Goal: Task Accomplishment & Management: Complete application form

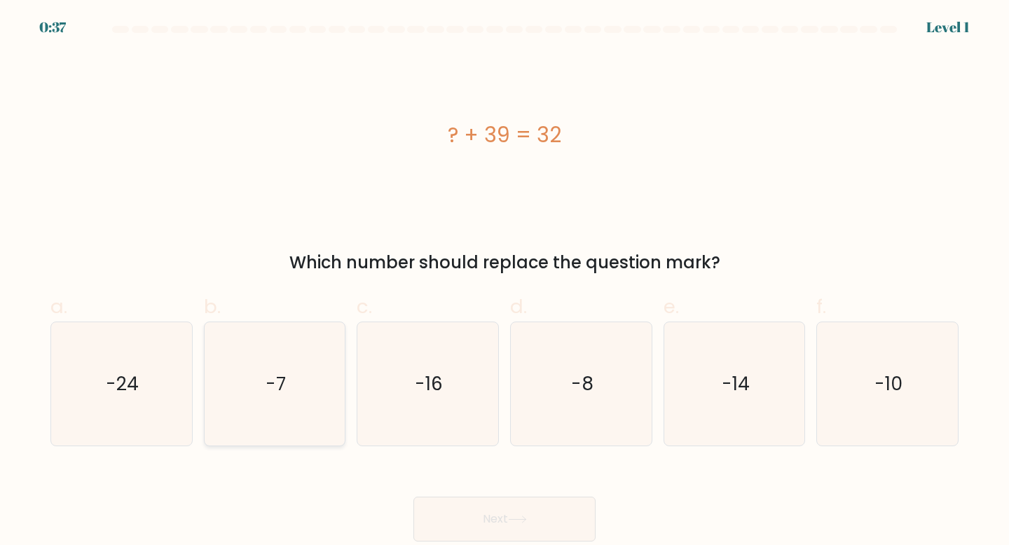
click at [293, 369] on icon "-7" at bounding box center [275, 384] width 124 height 124
click at [505, 282] on input "b. -7" at bounding box center [505, 277] width 1 height 9
radio input "true"
click at [519, 526] on button "Next" at bounding box center [504, 519] width 182 height 45
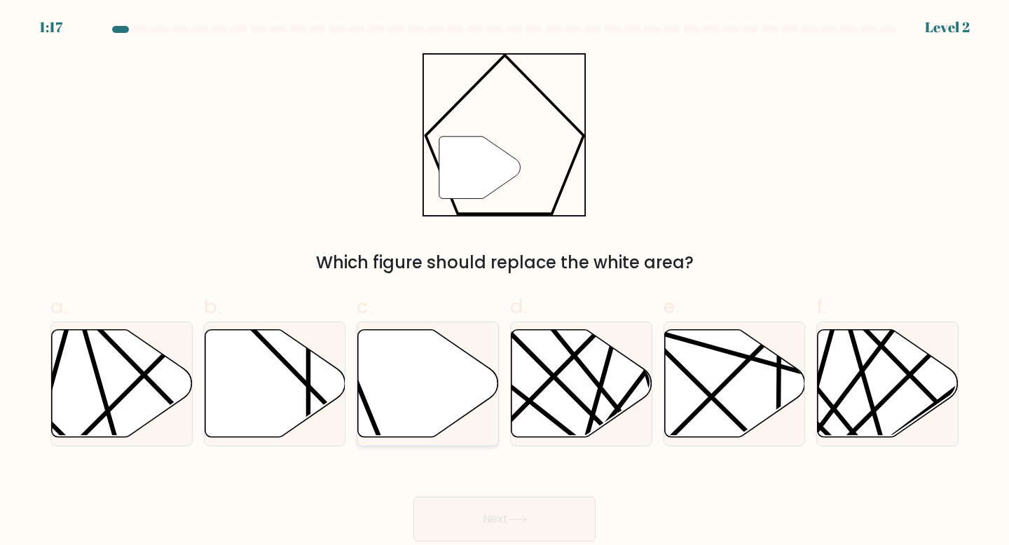
click at [431, 379] on icon at bounding box center [428, 383] width 141 height 108
click at [505, 282] on input "c." at bounding box center [505, 277] width 1 height 9
radio input "true"
click at [488, 514] on button "Next" at bounding box center [504, 519] width 182 height 45
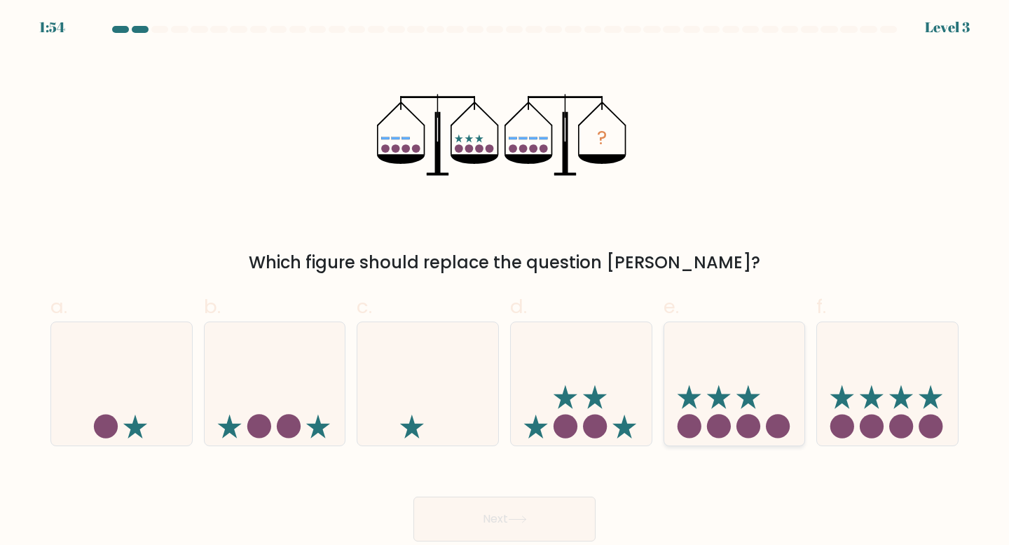
click at [750, 400] on icon at bounding box center [748, 397] width 24 height 24
click at [505, 282] on input "e." at bounding box center [505, 277] width 1 height 9
radio input "true"
click at [926, 390] on icon at bounding box center [887, 384] width 141 height 116
click at [505, 282] on input "f." at bounding box center [505, 277] width 1 height 9
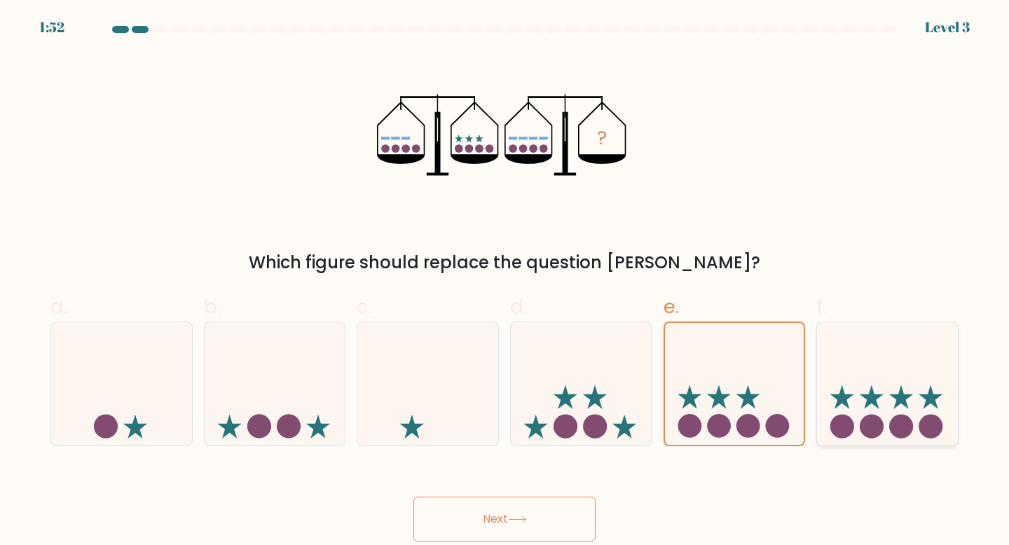
radio input "true"
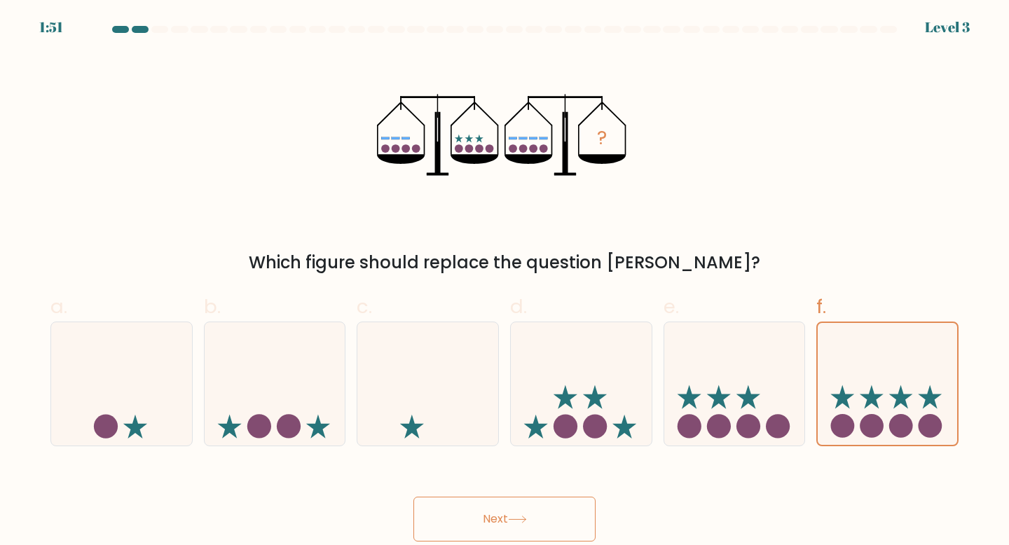
click at [554, 515] on button "Next" at bounding box center [504, 519] width 182 height 45
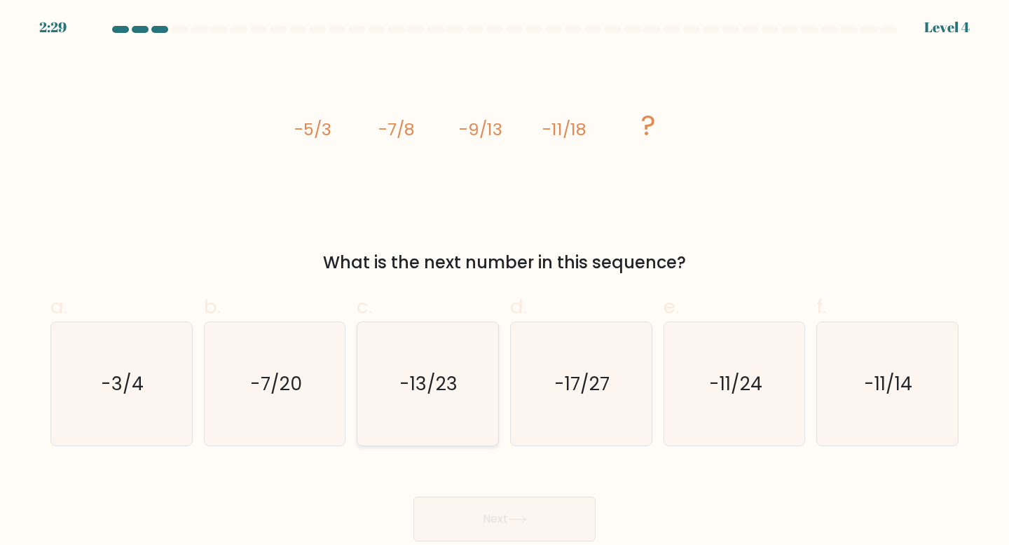
click at [471, 394] on icon "-13/23" at bounding box center [428, 384] width 124 height 124
click at [505, 282] on input "c. -13/23" at bounding box center [505, 277] width 1 height 9
radio input "true"
click at [508, 524] on button "Next" at bounding box center [504, 519] width 182 height 45
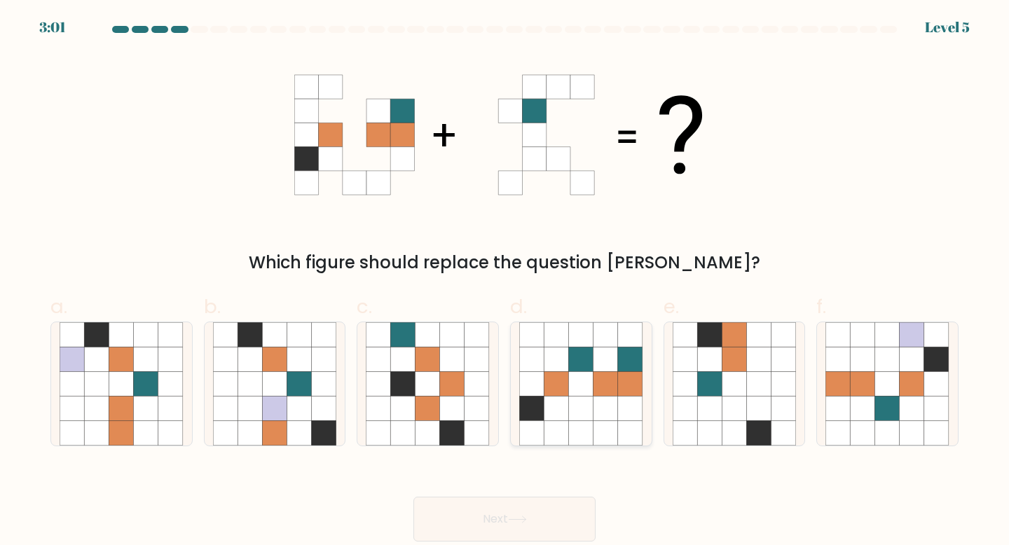
click at [580, 431] on icon at bounding box center [581, 433] width 25 height 25
click at [505, 282] on input "d." at bounding box center [505, 277] width 1 height 9
radio input "true"
click at [557, 500] on button "Next" at bounding box center [504, 519] width 182 height 45
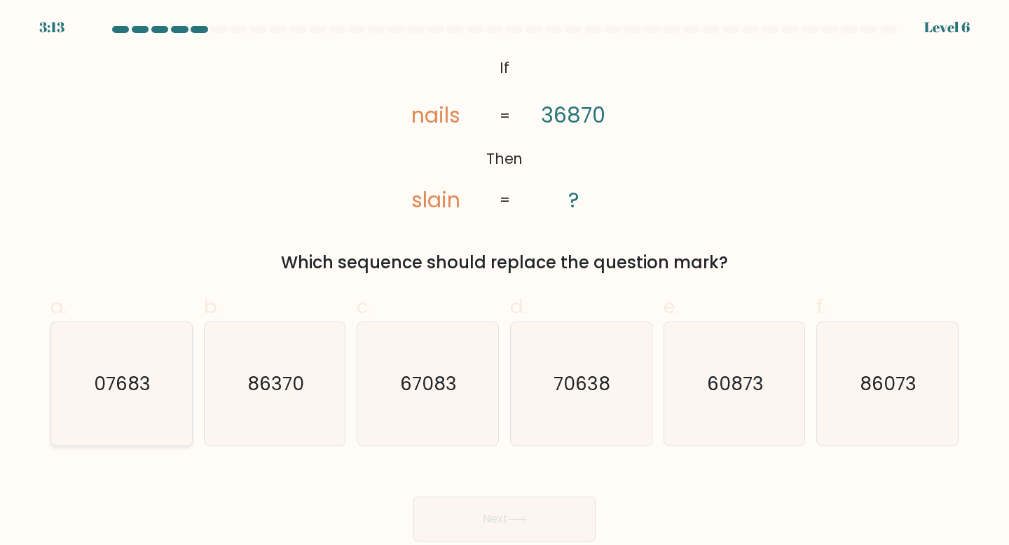
click at [131, 402] on icon "07683" at bounding box center [122, 384] width 124 height 124
click at [505, 282] on input "a. 07683" at bounding box center [505, 277] width 1 height 9
radio input "true"
click at [522, 535] on button "Next" at bounding box center [504, 519] width 182 height 45
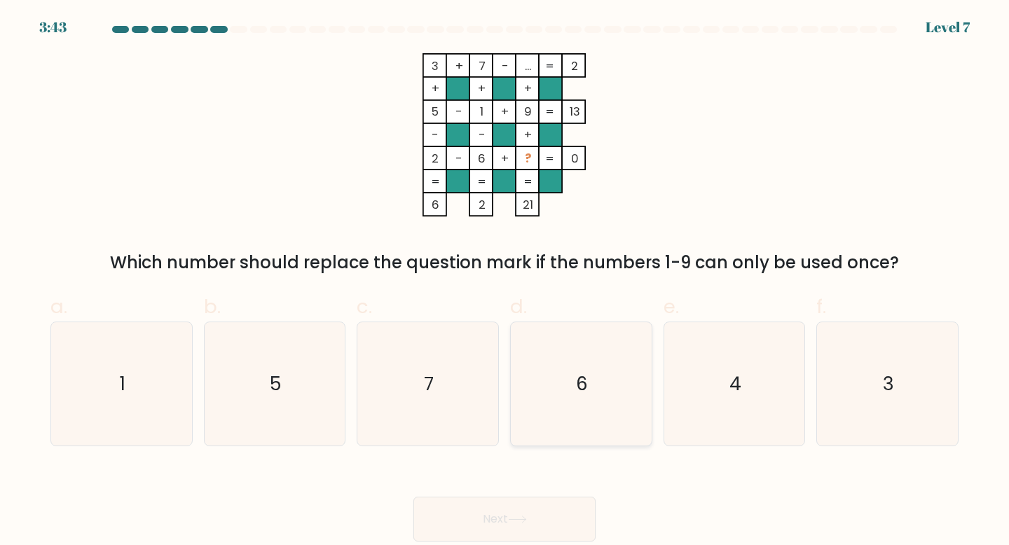
click at [580, 335] on icon "6" at bounding box center [581, 384] width 124 height 124
click at [505, 282] on input "d. 6" at bounding box center [505, 277] width 1 height 9
radio input "true"
click at [556, 519] on button "Next" at bounding box center [504, 519] width 182 height 45
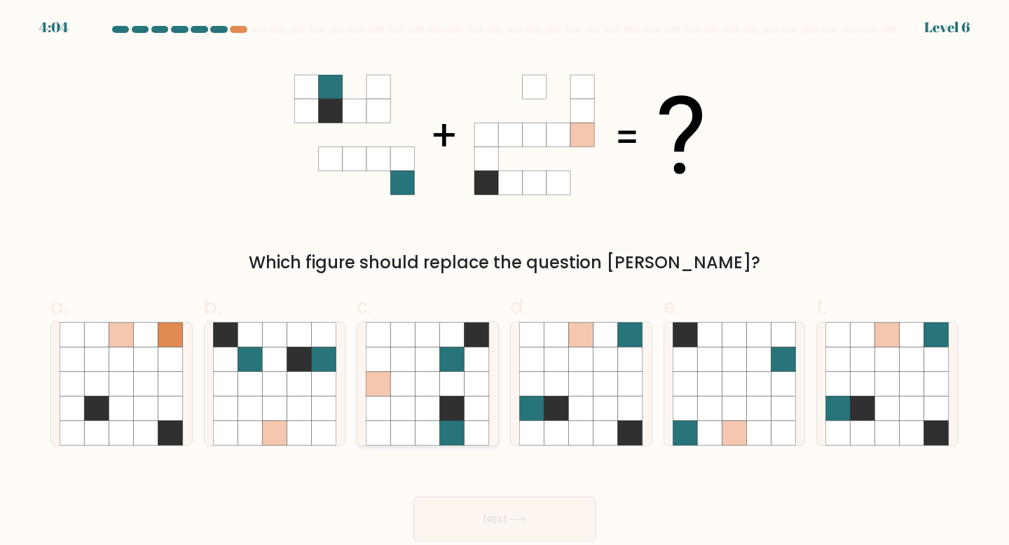
click at [430, 394] on icon at bounding box center [428, 383] width 25 height 25
click at [505, 282] on input "c." at bounding box center [505, 277] width 1 height 9
radio input "true"
click at [528, 514] on button "Next" at bounding box center [504, 519] width 182 height 45
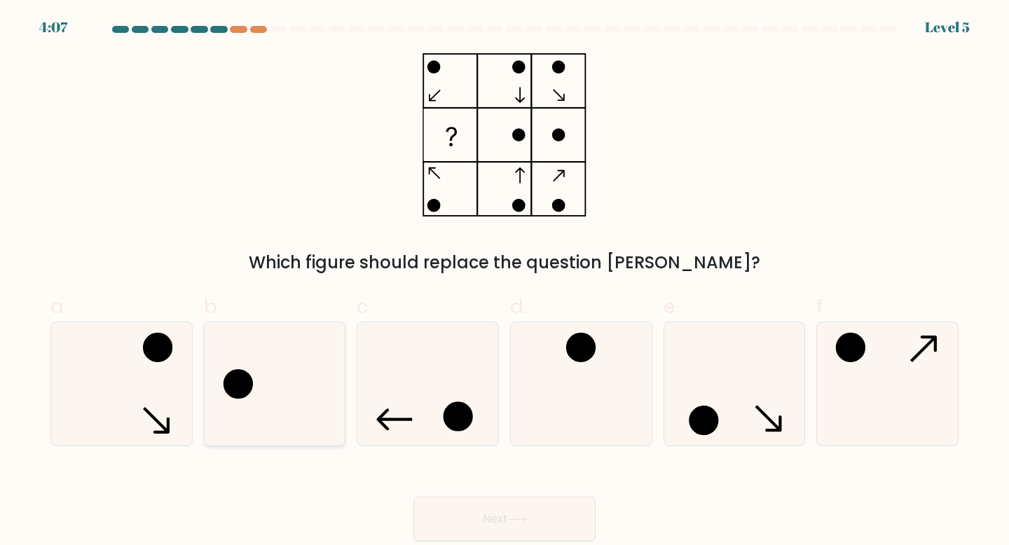
click at [267, 396] on icon at bounding box center [275, 384] width 124 height 124
click at [505, 282] on input "b." at bounding box center [505, 277] width 1 height 9
radio input "true"
click at [497, 519] on button "Next" at bounding box center [504, 519] width 182 height 45
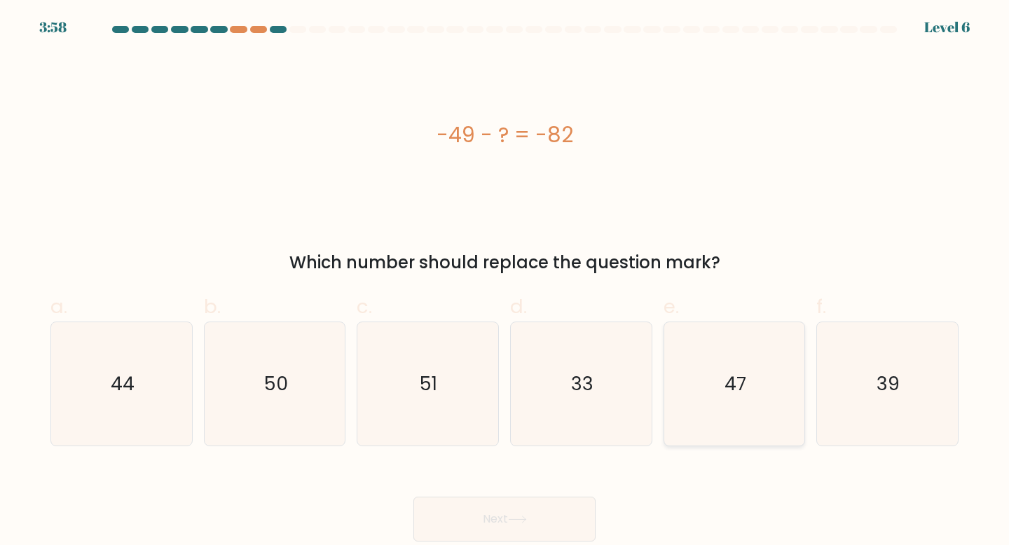
click at [704, 415] on icon "47" at bounding box center [735, 384] width 124 height 124
click at [505, 282] on input "e. 47" at bounding box center [505, 277] width 1 height 9
radio input "true"
click at [484, 519] on button "Next" at bounding box center [504, 519] width 182 height 45
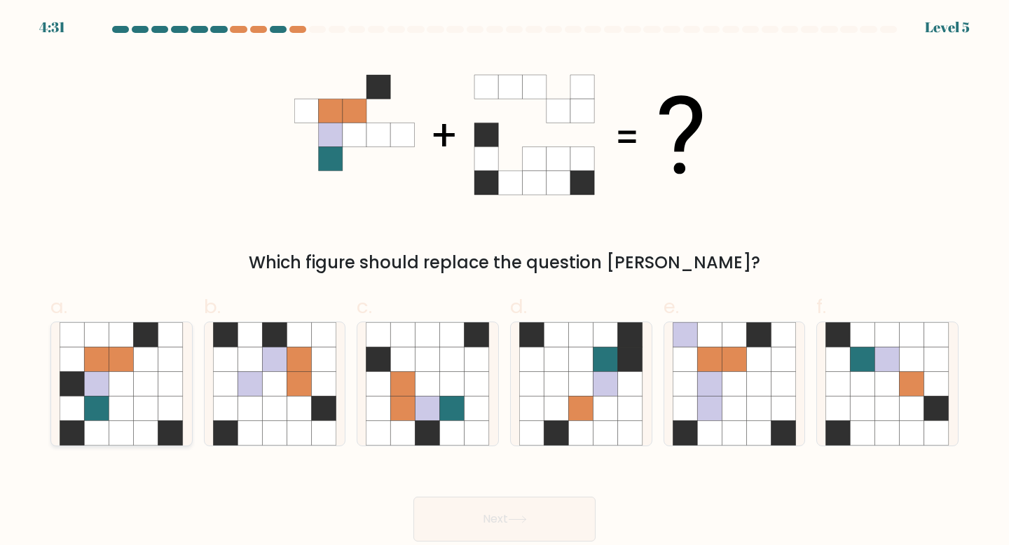
click at [121, 388] on icon at bounding box center [121, 383] width 25 height 25
click at [505, 282] on input "a." at bounding box center [505, 277] width 1 height 9
radio input "true"
click at [468, 509] on button "Next" at bounding box center [504, 519] width 182 height 45
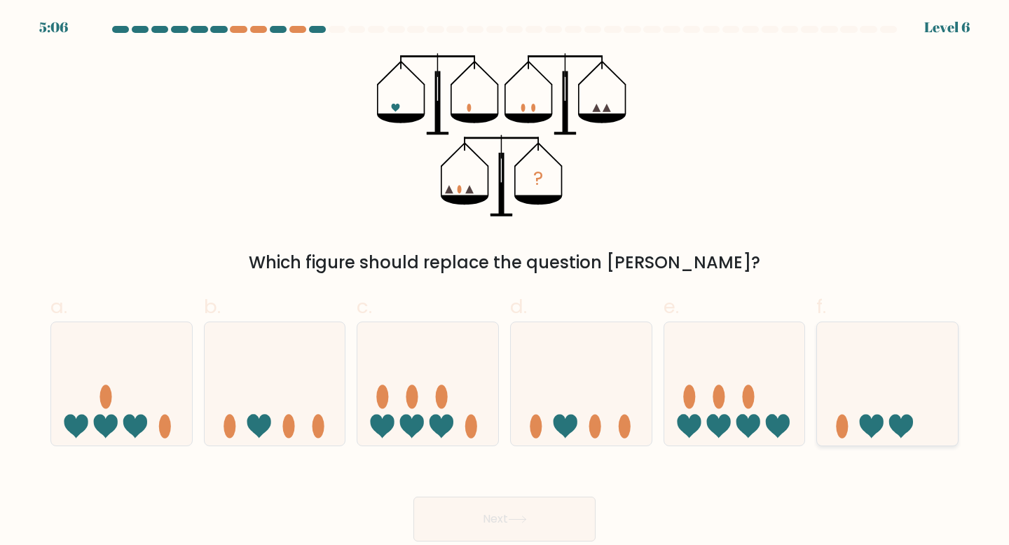
click at [889, 422] on icon at bounding box center [901, 427] width 24 height 24
click at [505, 282] on input "f." at bounding box center [505, 277] width 1 height 9
radio input "true"
click at [548, 507] on button "Next" at bounding box center [504, 519] width 182 height 45
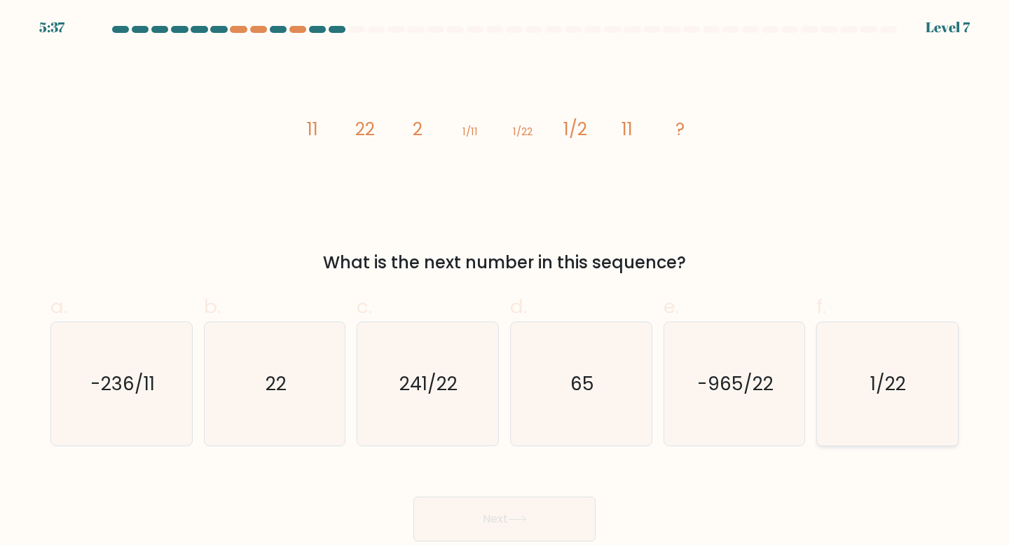
click at [937, 416] on icon "1/22" at bounding box center [887, 384] width 124 height 124
click at [505, 282] on input "f. 1/22" at bounding box center [505, 277] width 1 height 9
radio input "true"
click at [583, 502] on button "Next" at bounding box center [504, 519] width 182 height 45
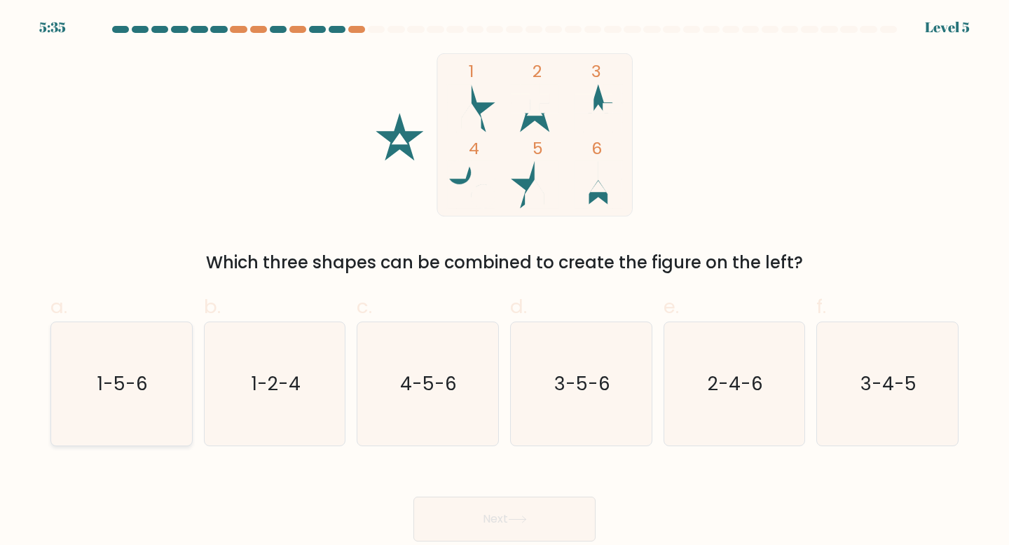
click at [165, 344] on icon "1-5-6" at bounding box center [122, 384] width 124 height 124
click at [505, 282] on input "a. 1-5-6" at bounding box center [505, 277] width 1 height 9
radio input "true"
click at [504, 542] on body "5:34 Level 5" at bounding box center [504, 272] width 1009 height 545
click at [510, 526] on button "Next" at bounding box center [504, 519] width 182 height 45
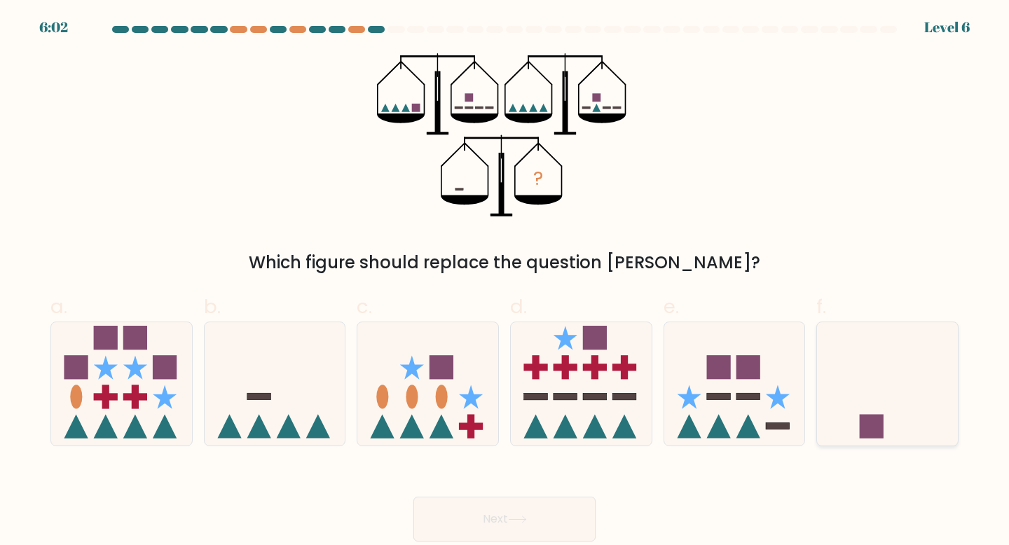
click at [864, 369] on icon at bounding box center [887, 384] width 141 height 116
click at [505, 282] on input "f." at bounding box center [505, 277] width 1 height 9
radio input "true"
click at [563, 525] on button "Next" at bounding box center [504, 519] width 182 height 45
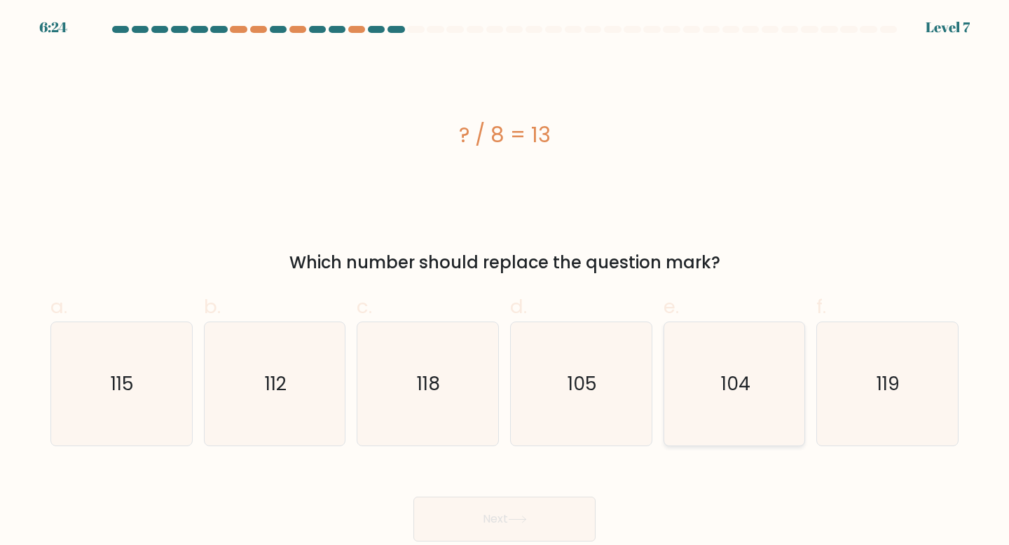
click at [746, 383] on text "104" at bounding box center [735, 384] width 29 height 26
click at [505, 282] on input "e. 104" at bounding box center [505, 277] width 1 height 9
radio input "true"
click at [559, 517] on button "Next" at bounding box center [504, 519] width 182 height 45
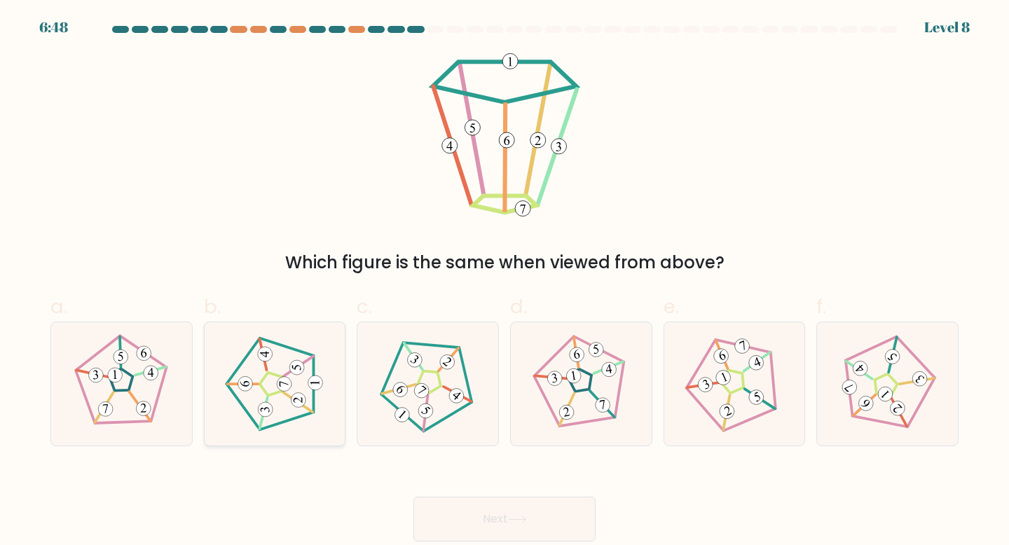
click at [292, 392] on icon at bounding box center [274, 383] width 99 height 99
click at [505, 282] on input "b." at bounding box center [505, 277] width 1 height 9
radio input "true"
click at [455, 526] on button "Next" at bounding box center [504, 519] width 182 height 45
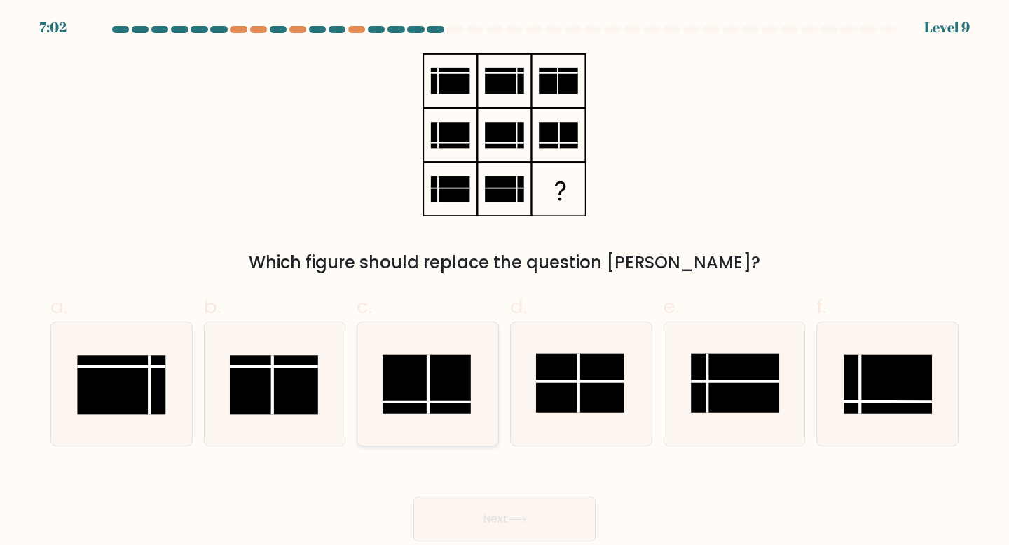
click at [406, 385] on rect at bounding box center [427, 384] width 88 height 59
click at [505, 282] on input "c." at bounding box center [505, 277] width 1 height 9
radio input "true"
click at [508, 492] on div "Next" at bounding box center [504, 502] width 925 height 78
click at [519, 521] on icon at bounding box center [517, 520] width 19 height 8
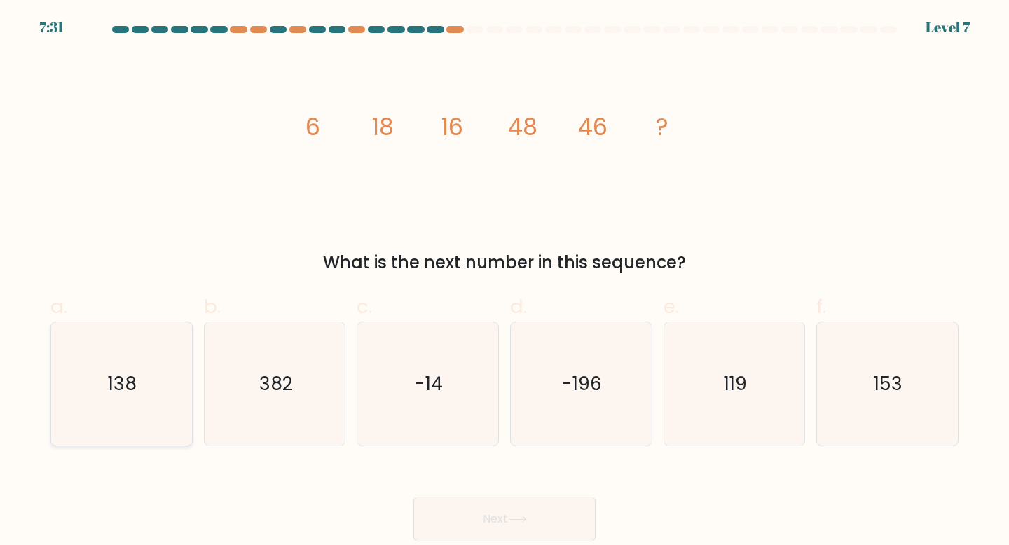
click at [80, 374] on icon "138" at bounding box center [122, 384] width 124 height 124
click at [505, 282] on input "a. 138" at bounding box center [505, 277] width 1 height 9
radio input "true"
click at [547, 533] on button "Next" at bounding box center [504, 519] width 182 height 45
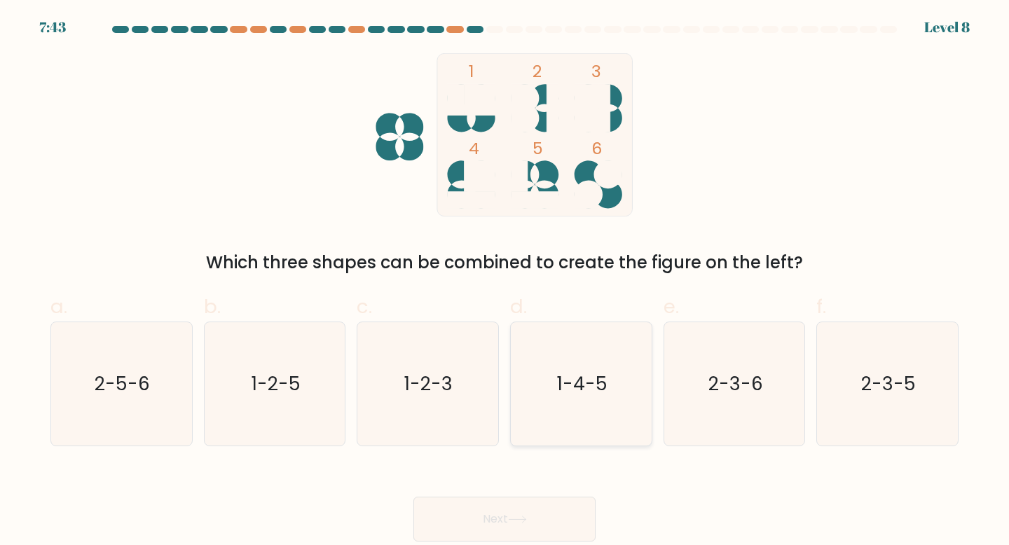
drag, startPoint x: 563, startPoint y: 361, endPoint x: 577, endPoint y: 423, distance: 64.1
click at [563, 361] on icon "1-4-5" at bounding box center [581, 384] width 124 height 124
click at [505, 282] on input "d. 1-4-5" at bounding box center [505, 277] width 1 height 9
radio input "true"
click at [570, 544] on body "7:42 Level 8" at bounding box center [504, 272] width 1009 height 545
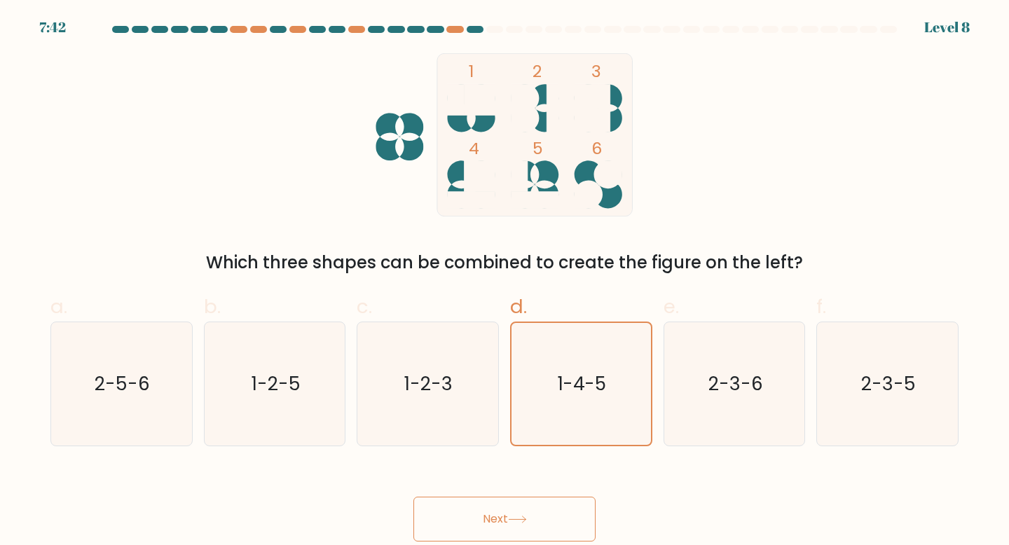
click at [563, 524] on button "Next" at bounding box center [504, 519] width 182 height 45
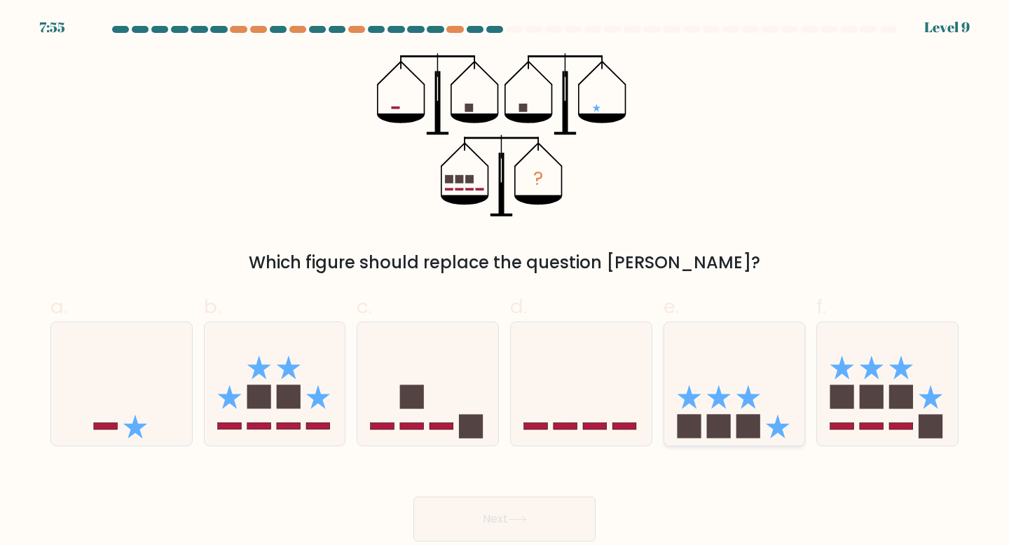
click at [713, 414] on icon at bounding box center [734, 384] width 141 height 116
click at [505, 282] on input "e." at bounding box center [505, 277] width 1 height 9
radio input "true"
click at [551, 507] on button "Next" at bounding box center [504, 519] width 182 height 45
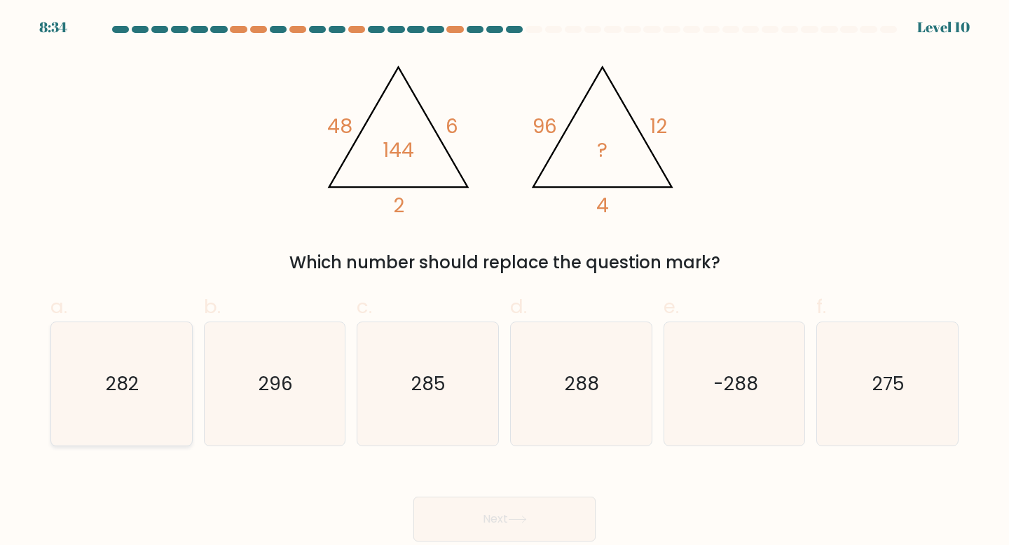
click at [138, 397] on icon "282" at bounding box center [122, 384] width 124 height 124
click at [505, 282] on input "a. 282" at bounding box center [505, 277] width 1 height 9
radio input "true"
click at [476, 540] on button "Next" at bounding box center [504, 519] width 182 height 45
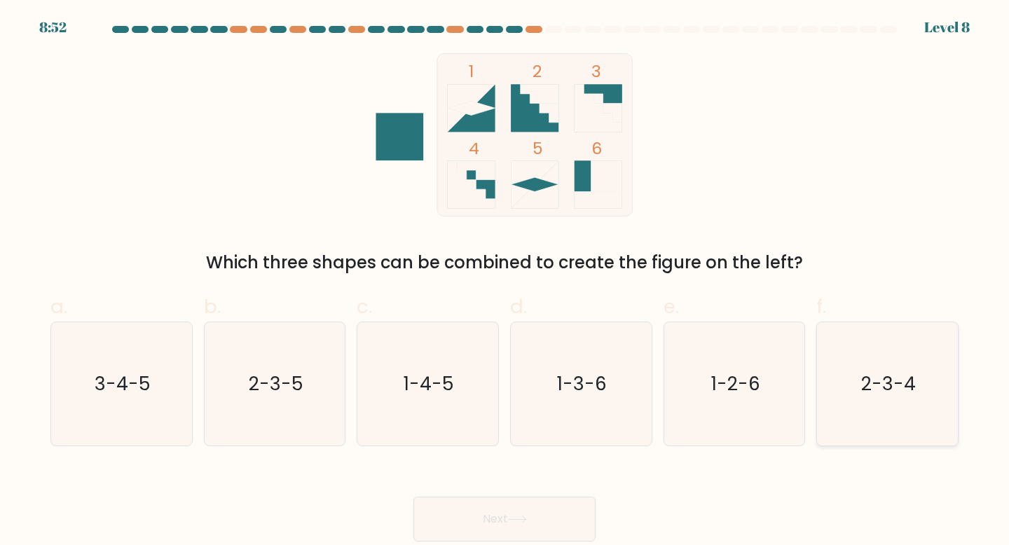
click at [842, 376] on icon "2-3-4" at bounding box center [887, 384] width 124 height 124
click at [505, 282] on input "f. 2-3-4" at bounding box center [505, 277] width 1 height 9
radio input "true"
click at [563, 510] on button "Next" at bounding box center [504, 519] width 182 height 45
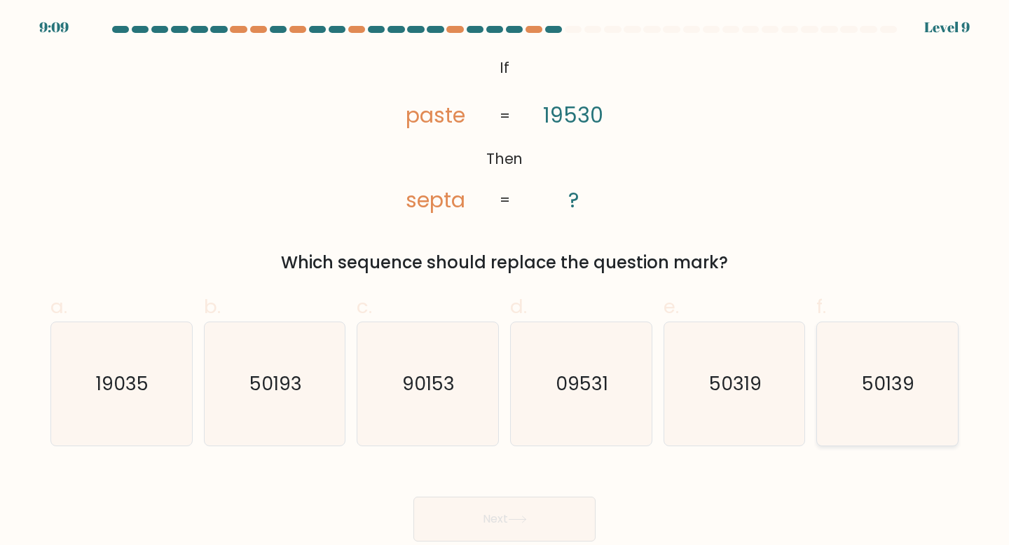
click at [920, 392] on icon "50139" at bounding box center [887, 384] width 124 height 124
click at [505, 282] on input "f. 50139" at bounding box center [505, 277] width 1 height 9
radio input "true"
click at [561, 516] on button "Next" at bounding box center [504, 519] width 182 height 45
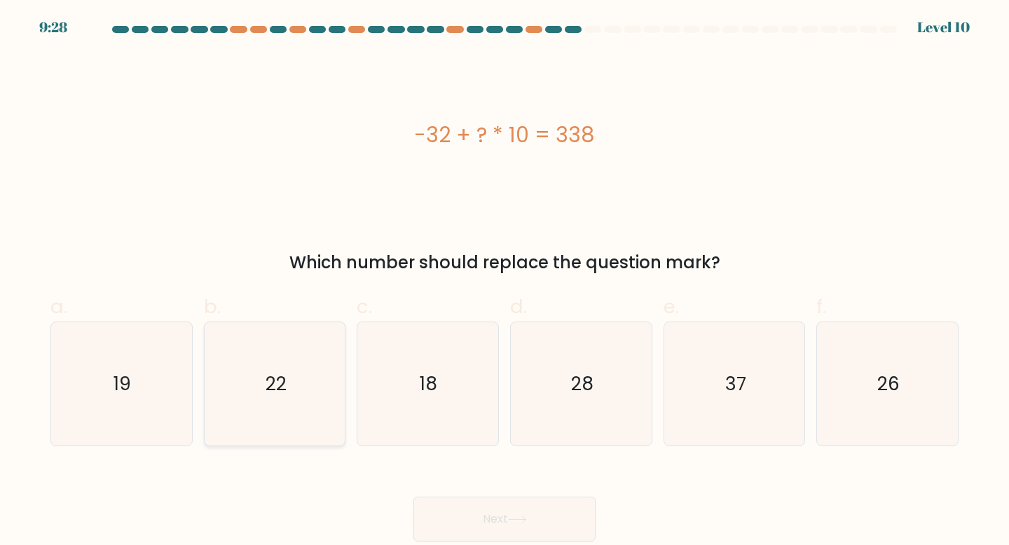
click at [277, 345] on icon "22" at bounding box center [275, 384] width 124 height 124
click at [505, 282] on input "b. 22" at bounding box center [505, 277] width 1 height 9
radio input "true"
click at [477, 518] on button "Next" at bounding box center [504, 519] width 182 height 45
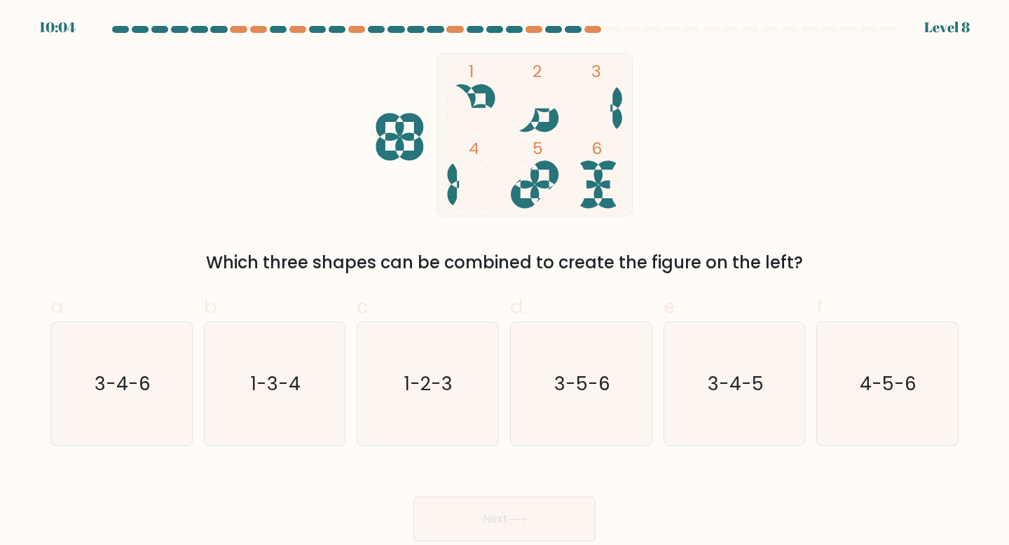
click at [577, 27] on div at bounding box center [573, 29] width 17 height 7
click at [126, 373] on text "3-4-6" at bounding box center [123, 384] width 56 height 26
click at [505, 282] on input "a. 3-4-6" at bounding box center [505, 277] width 1 height 9
radio input "true"
click at [519, 536] on button "Next" at bounding box center [504, 519] width 182 height 45
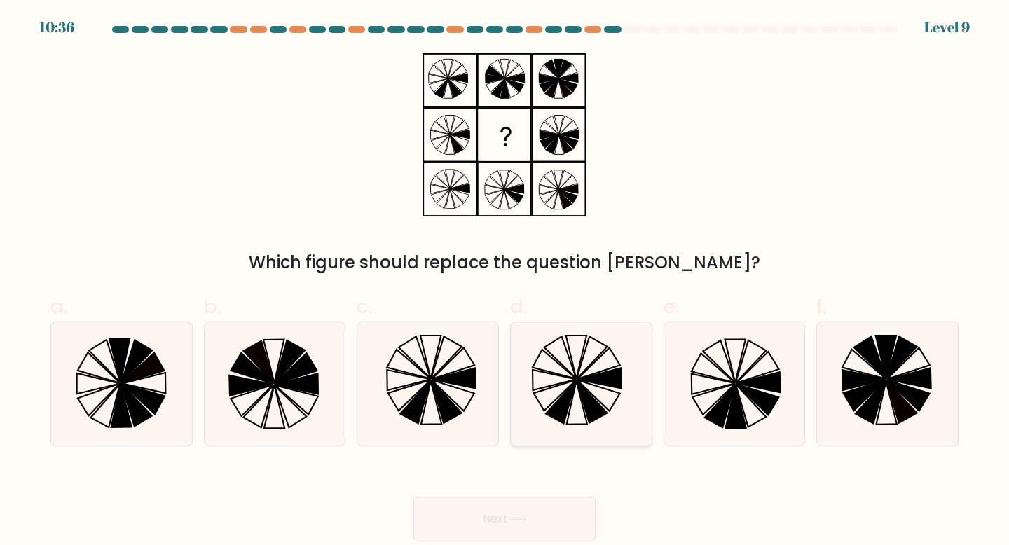
click at [583, 377] on icon at bounding box center [581, 384] width 124 height 124
click at [505, 282] on input "d." at bounding box center [505, 277] width 1 height 9
radio input "true"
click at [520, 532] on button "Next" at bounding box center [504, 519] width 182 height 45
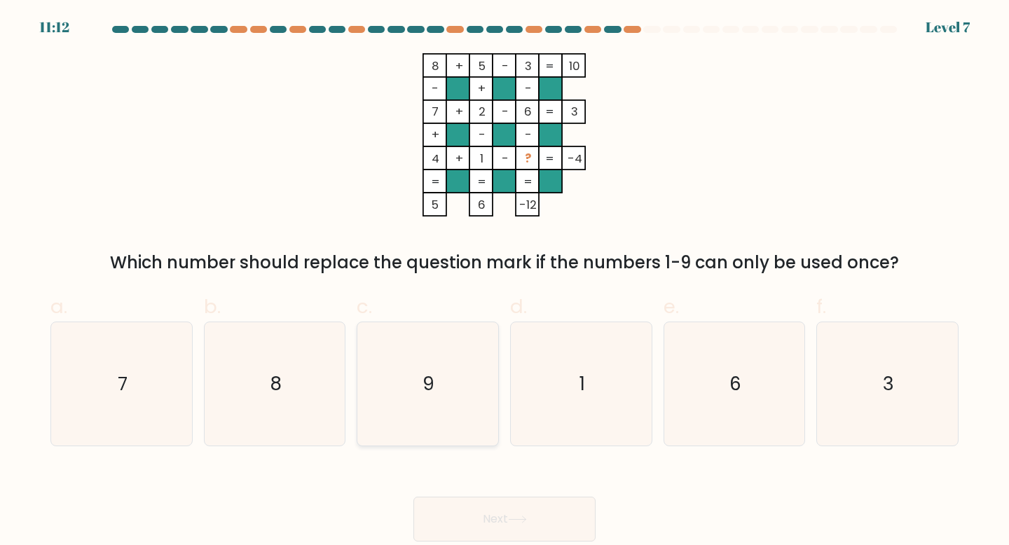
click at [430, 387] on text "9" at bounding box center [429, 384] width 12 height 26
click at [505, 282] on input "c. 9" at bounding box center [505, 277] width 1 height 9
radio input "true"
click at [509, 509] on button "Next" at bounding box center [504, 519] width 182 height 45
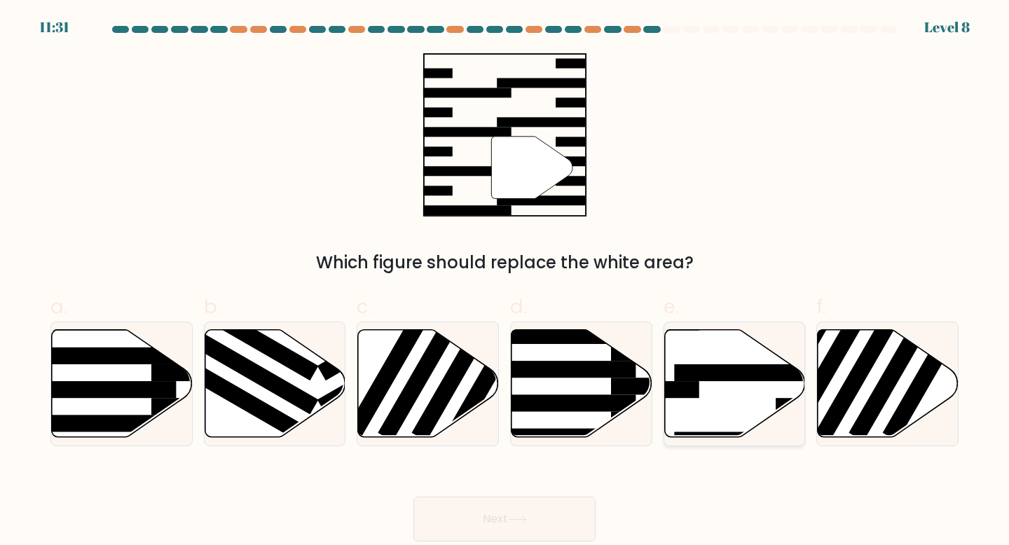
click at [696, 426] on icon at bounding box center [734, 383] width 141 height 108
click at [505, 282] on input "e." at bounding box center [505, 277] width 1 height 9
radio input "true"
click at [560, 522] on button "Next" at bounding box center [504, 519] width 182 height 45
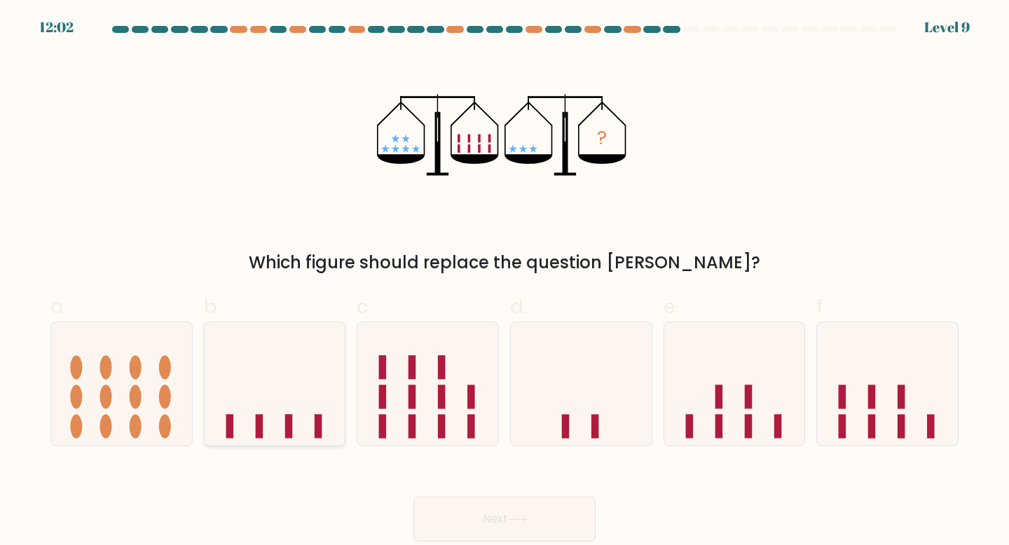
click at [298, 404] on icon at bounding box center [275, 384] width 141 height 116
click at [505, 282] on input "b." at bounding box center [505, 277] width 1 height 9
radio input "true"
click at [501, 516] on button "Next" at bounding box center [504, 519] width 182 height 45
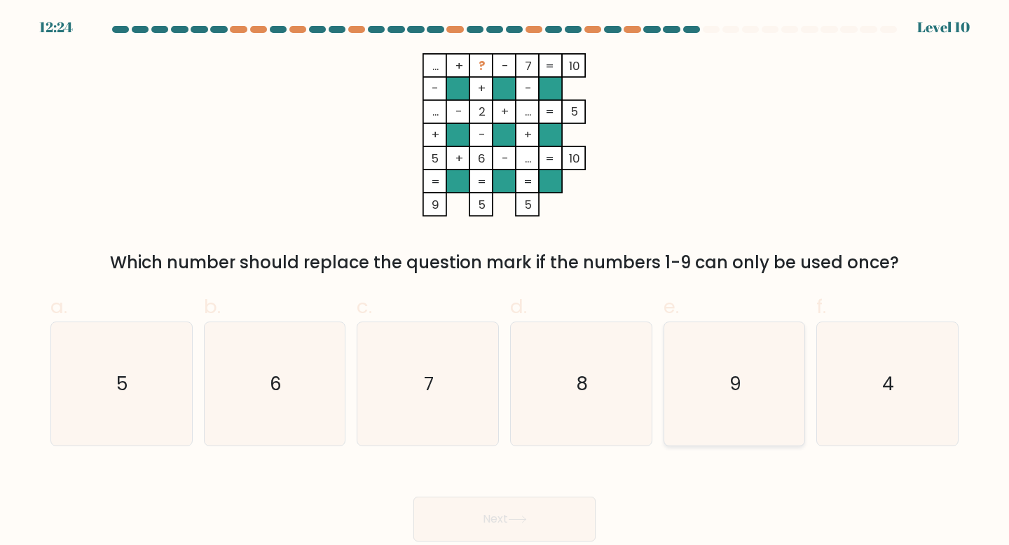
drag, startPoint x: 746, startPoint y: 386, endPoint x: 687, endPoint y: 402, distance: 60.4
click at [746, 386] on icon "9" at bounding box center [735, 384] width 124 height 124
click at [505, 282] on input "e. 9" at bounding box center [505, 277] width 1 height 9
radio input "true"
click at [559, 513] on button "Next" at bounding box center [504, 519] width 182 height 45
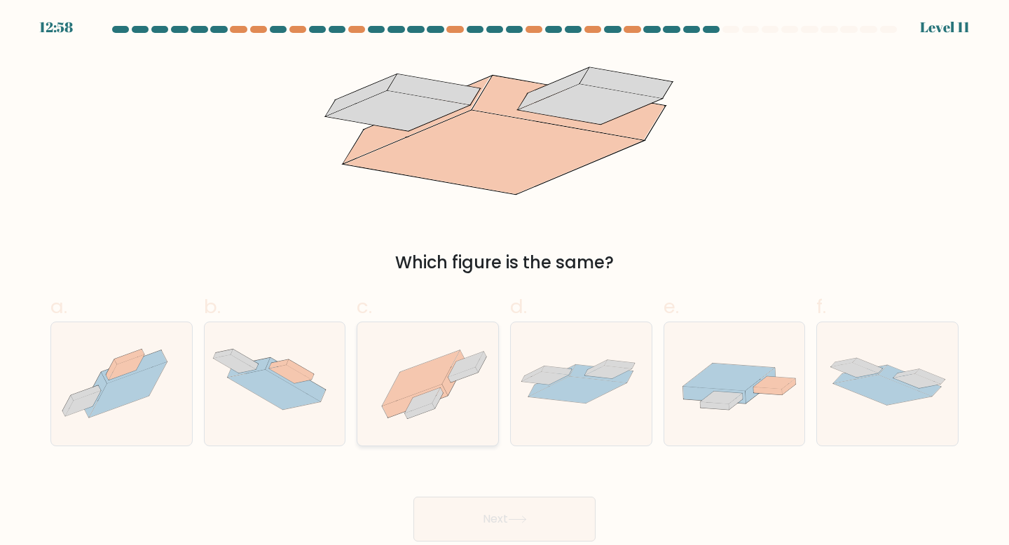
click at [462, 366] on icon at bounding box center [466, 364] width 36 height 25
click at [505, 282] on input "c." at bounding box center [505, 277] width 1 height 9
radio input "true"
click at [543, 536] on button "Next" at bounding box center [504, 519] width 182 height 45
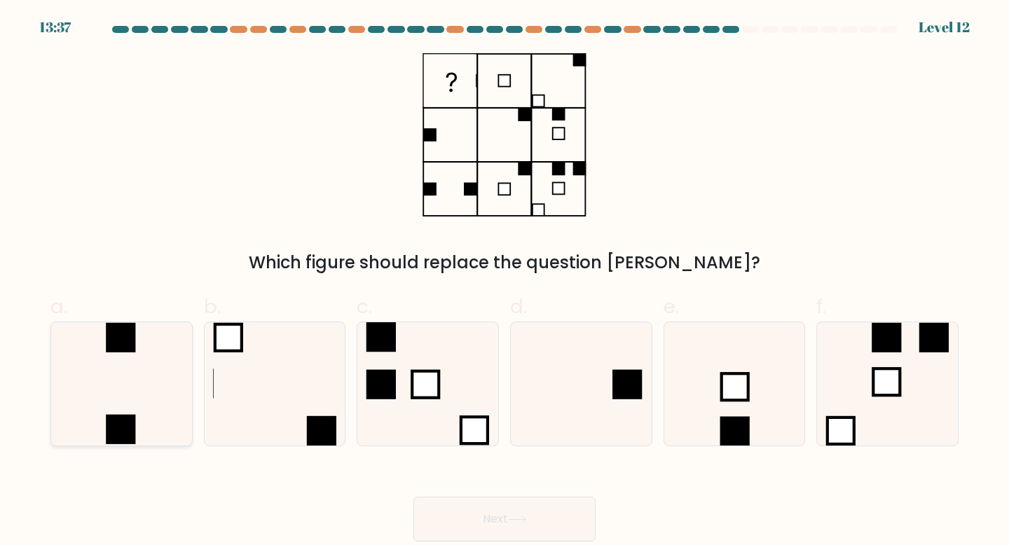
click at [116, 415] on rect at bounding box center [120, 429] width 29 height 29
click at [505, 282] on input "a." at bounding box center [505, 277] width 1 height 9
radio input "true"
click at [500, 508] on button "Next" at bounding box center [504, 519] width 182 height 45
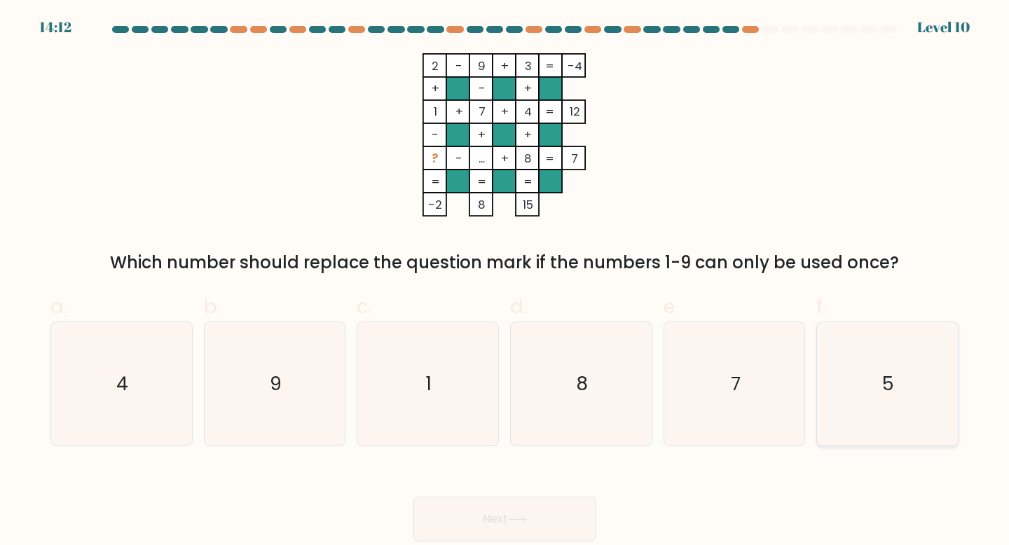
drag, startPoint x: 886, startPoint y: 385, endPoint x: 875, endPoint y: 385, distance: 10.5
click at [886, 385] on text "5" at bounding box center [889, 384] width 12 height 26
click at [505, 282] on input "f. 5" at bounding box center [505, 277] width 1 height 9
radio input "true"
click at [550, 528] on button "Next" at bounding box center [504, 519] width 182 height 45
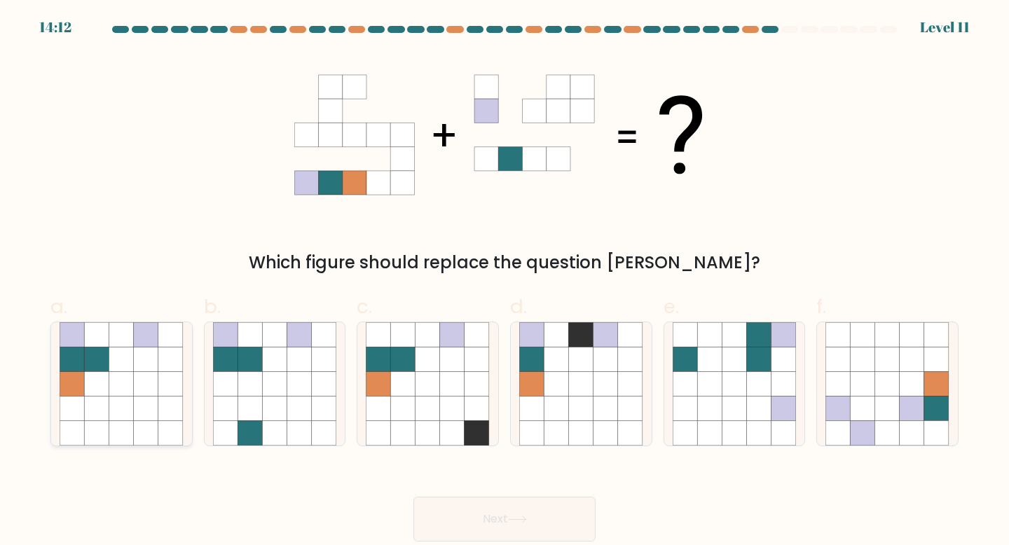
click at [116, 355] on icon at bounding box center [121, 359] width 25 height 25
click at [505, 282] on input "a." at bounding box center [505, 277] width 1 height 9
radio input "true"
click at [527, 518] on icon at bounding box center [517, 520] width 19 height 8
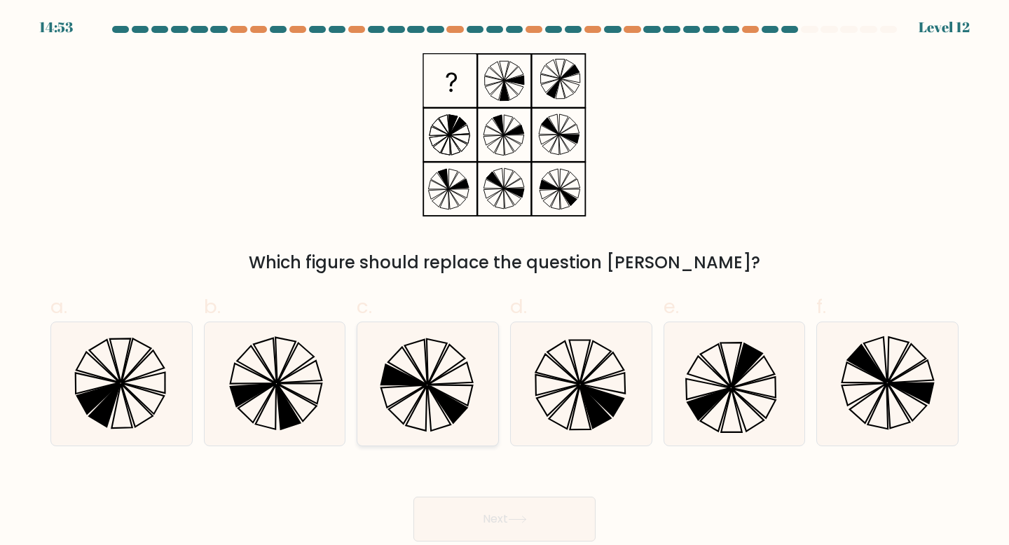
click at [432, 411] on icon at bounding box center [428, 384] width 124 height 124
click at [505, 282] on input "c." at bounding box center [505, 277] width 1 height 9
radio input "true"
click at [514, 519] on icon at bounding box center [517, 520] width 19 height 8
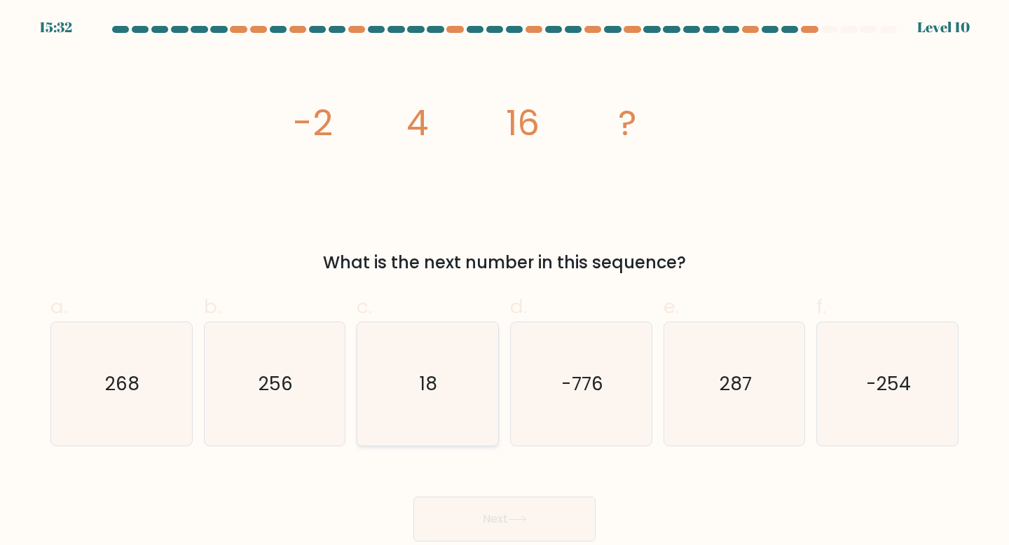
click at [383, 394] on icon "18" at bounding box center [428, 384] width 124 height 124
click at [505, 282] on input "c. 18" at bounding box center [505, 277] width 1 height 9
radio input "true"
click at [477, 518] on button "Next" at bounding box center [504, 519] width 182 height 45
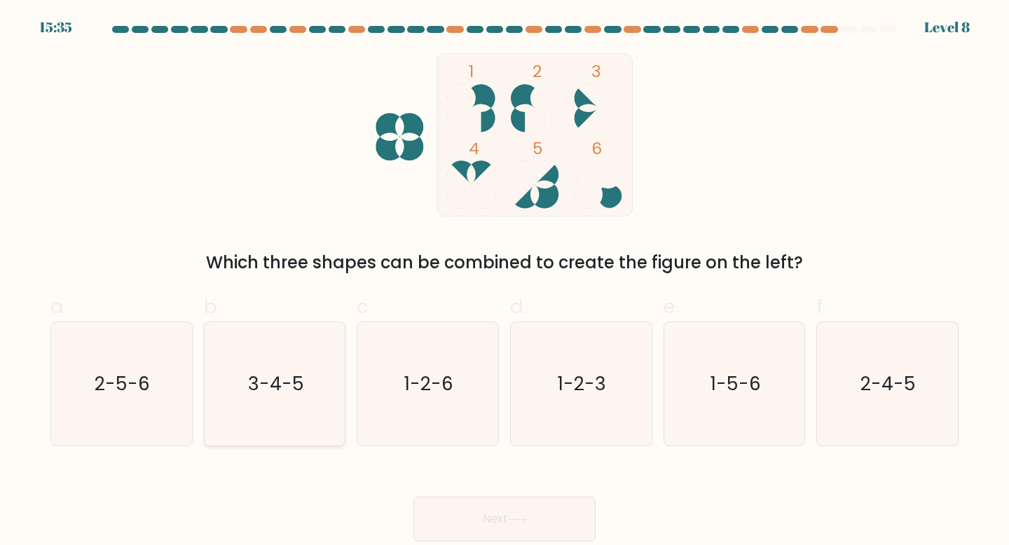
click at [282, 372] on text "3-4-5" at bounding box center [276, 384] width 56 height 26
click at [505, 282] on input "b. 3-4-5" at bounding box center [505, 277] width 1 height 9
radio input "true"
click at [528, 544] on body "15:35 Level 8" at bounding box center [504, 272] width 1009 height 545
click at [533, 528] on button "Next" at bounding box center [504, 519] width 182 height 45
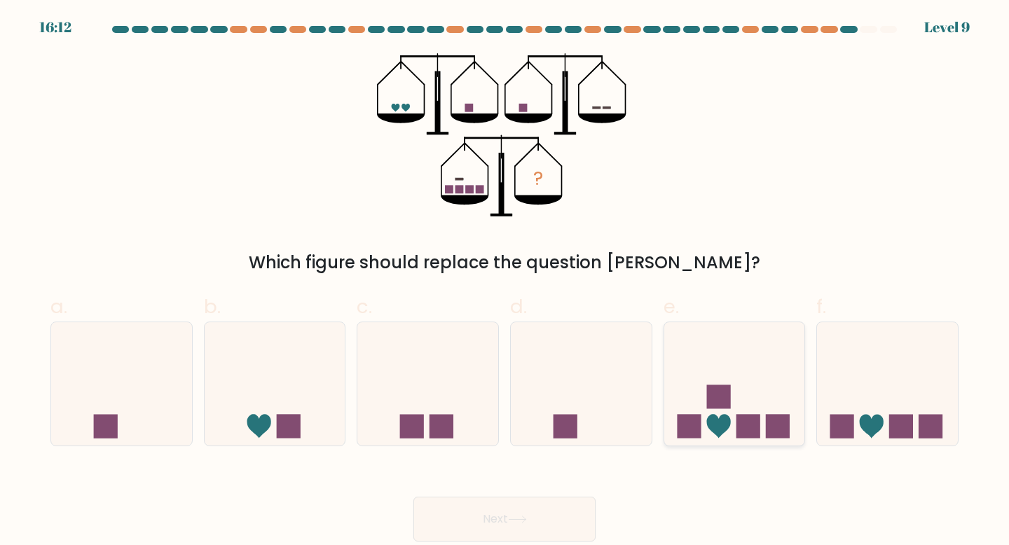
click at [763, 413] on icon at bounding box center [734, 384] width 141 height 116
click at [505, 282] on input "e." at bounding box center [505, 277] width 1 height 9
radio input "true"
click at [480, 541] on button "Next" at bounding box center [504, 519] width 182 height 45
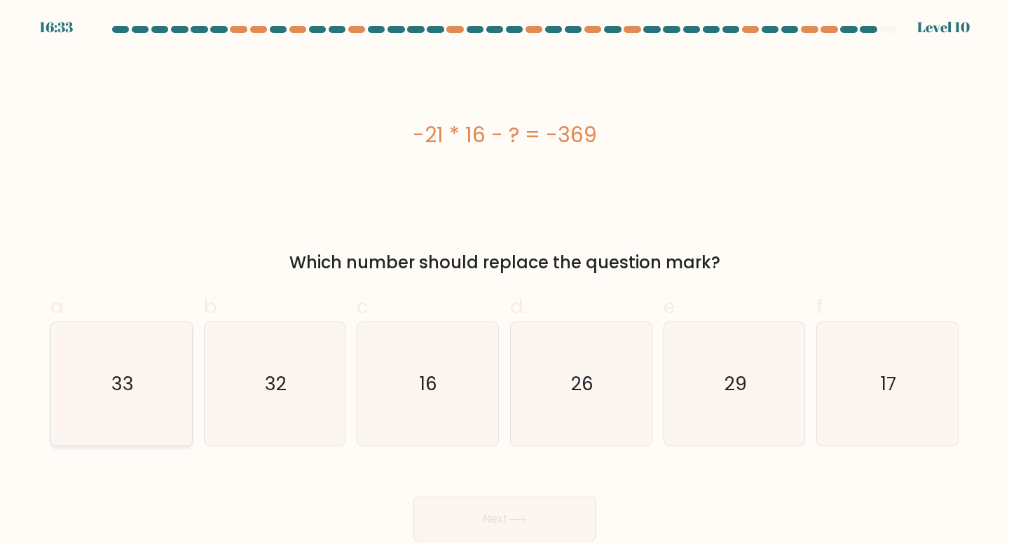
click at [156, 400] on icon "33" at bounding box center [122, 384] width 124 height 124
click at [505, 282] on input "a. 33" at bounding box center [505, 277] width 1 height 9
radio input "true"
click at [500, 518] on button "Next" at bounding box center [504, 519] width 182 height 45
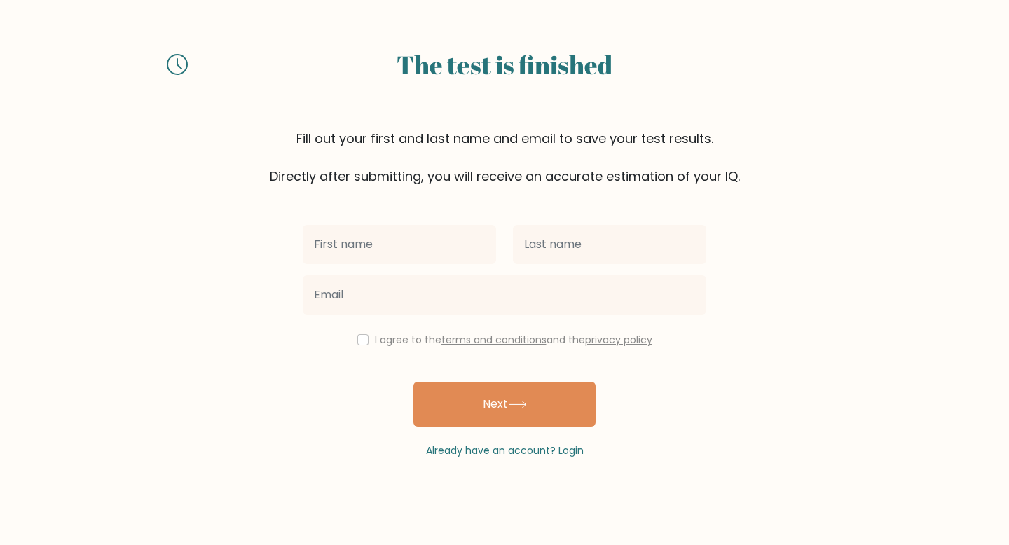
click at [428, 247] on input "text" at bounding box center [399, 244] width 193 height 39
type input "[PERSON_NAME]"
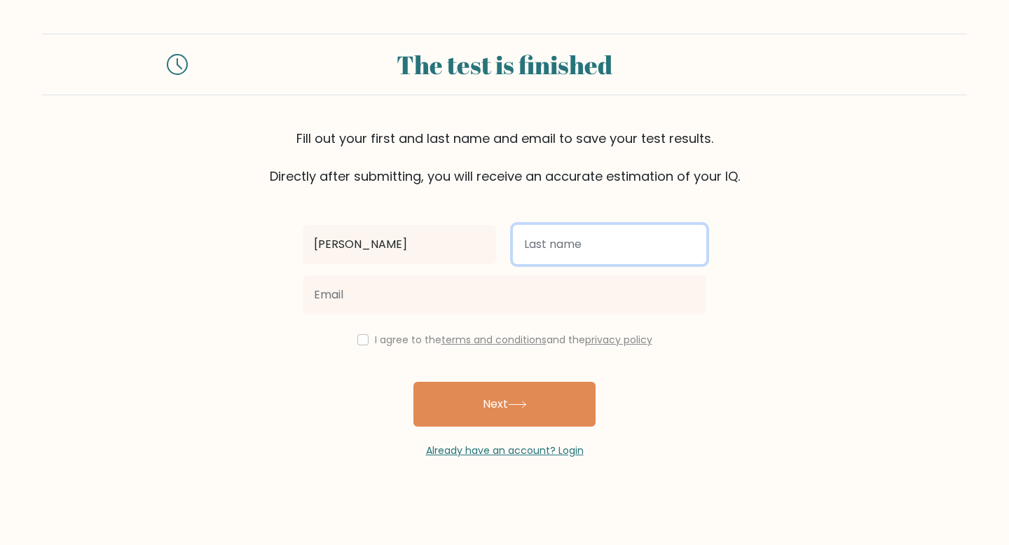
click at [589, 240] on input "text" at bounding box center [609, 244] width 193 height 39
type input "Navarro"
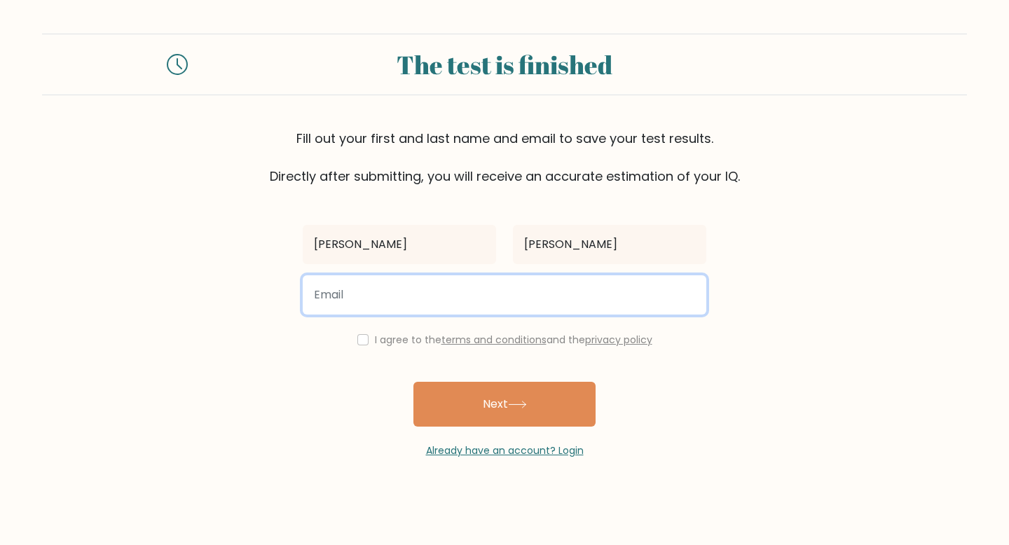
click at [533, 287] on input "email" at bounding box center [505, 294] width 404 height 39
type input "dommie.navarro@gmail.com"
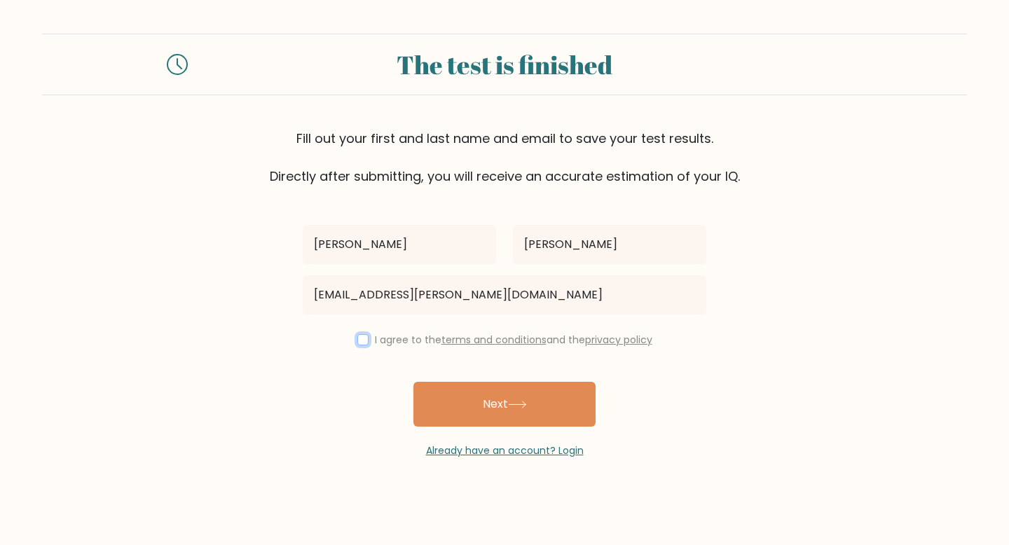
click at [358, 338] on input "checkbox" at bounding box center [362, 339] width 11 height 11
checkbox input "true"
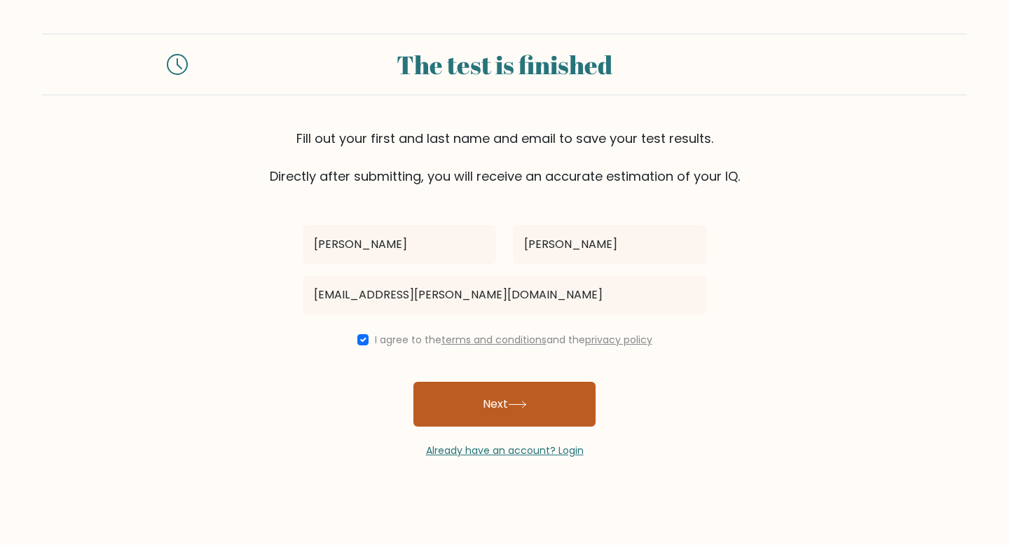
click at [470, 422] on button "Next" at bounding box center [504, 404] width 182 height 45
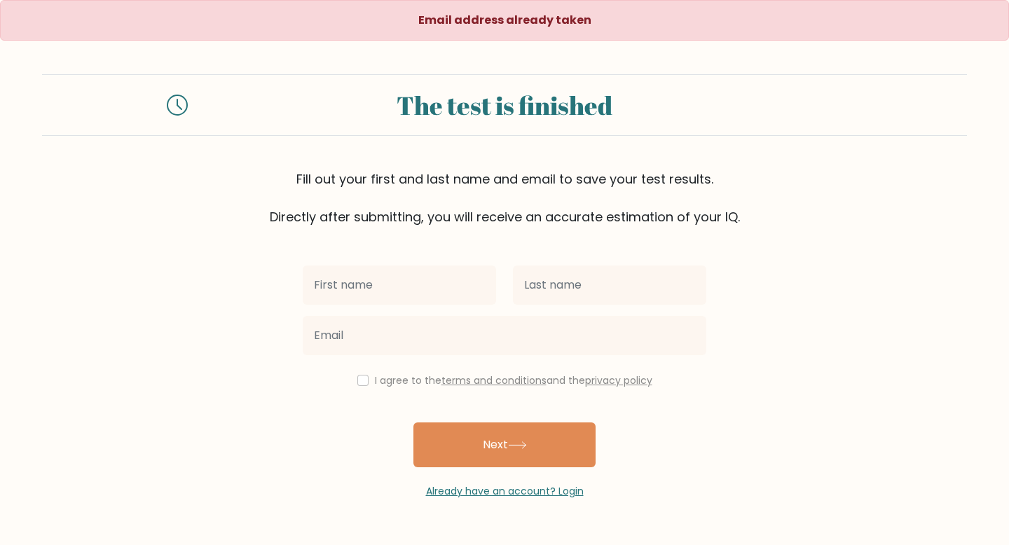
click at [434, 270] on input "text" at bounding box center [399, 285] width 193 height 39
type input "[PERSON_NAME]"
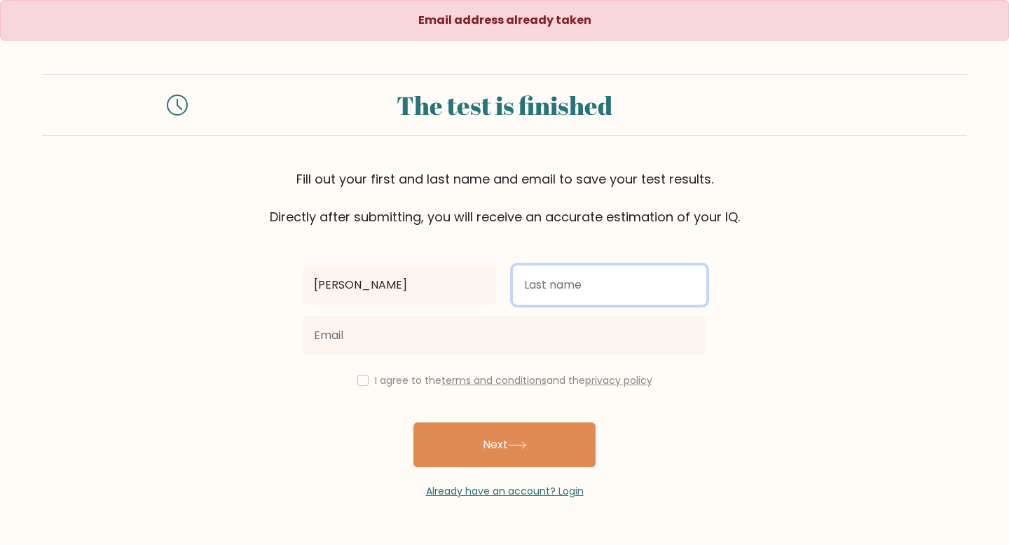
click at [574, 299] on input "text" at bounding box center [609, 285] width 193 height 39
type input "[PERSON_NAME]"
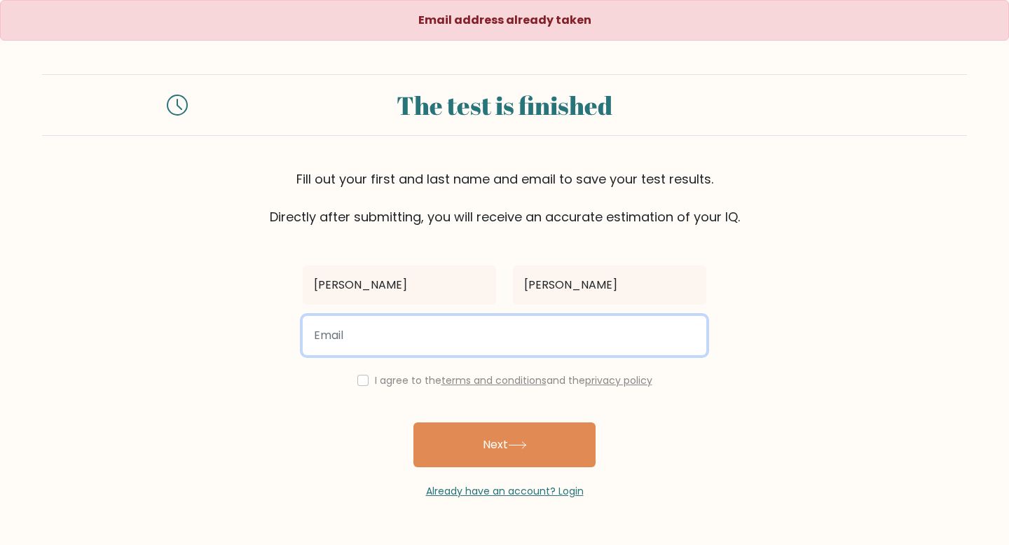
click at [521, 331] on input "email" at bounding box center [505, 335] width 404 height 39
type input "dom.navarro08@gmail.com"
click at [413, 423] on button "Next" at bounding box center [504, 445] width 182 height 45
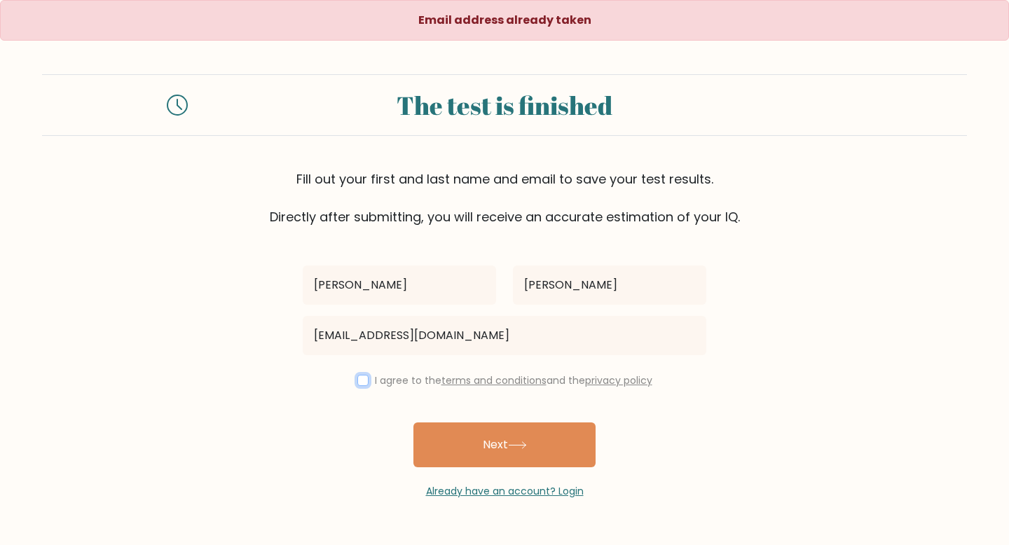
click at [357, 376] on input "checkbox" at bounding box center [362, 380] width 11 height 11
checkbox input "true"
click at [458, 440] on button "Next" at bounding box center [504, 445] width 182 height 45
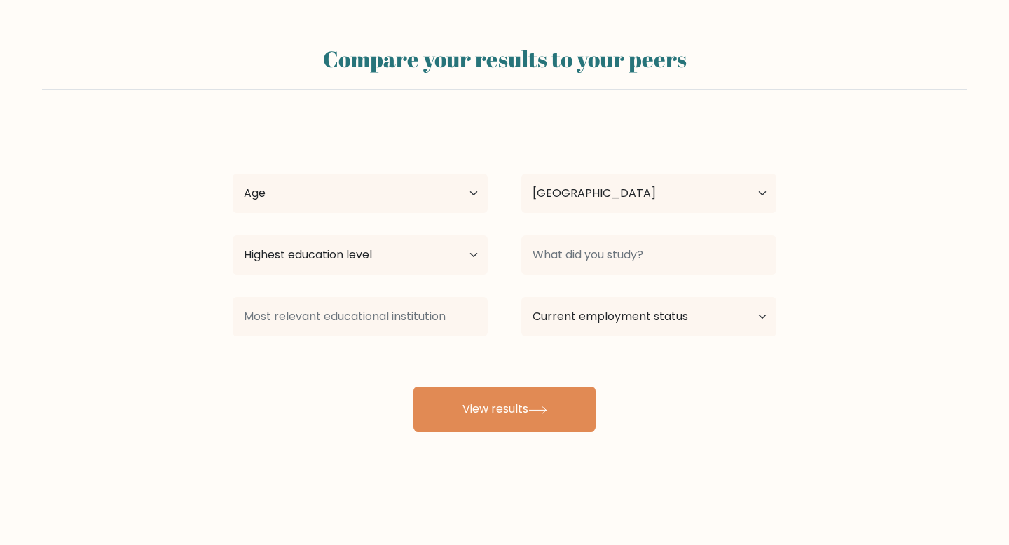
select select "PH"
click at [467, 198] on select "Age Under 18 years old 18-24 years old 25-34 years old 35-44 years old 45-54 ye…" at bounding box center [360, 193] width 255 height 39
select select "25_34"
click at [407, 252] on select "Highest education level No schooling Primary Lower Secondary Upper Secondary Oc…" at bounding box center [360, 254] width 255 height 39
select select "bachelors_degree"
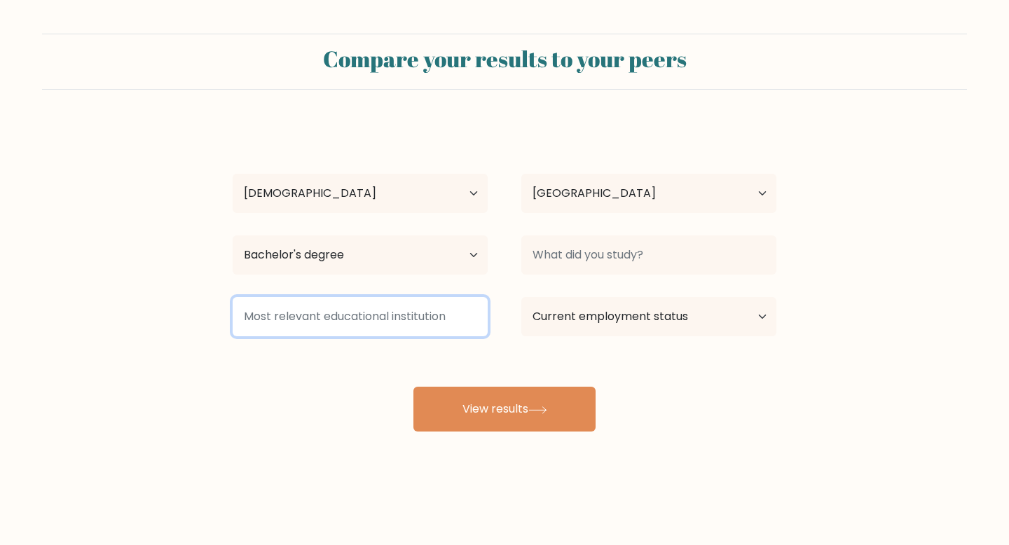
click at [416, 321] on input at bounding box center [360, 316] width 255 height 39
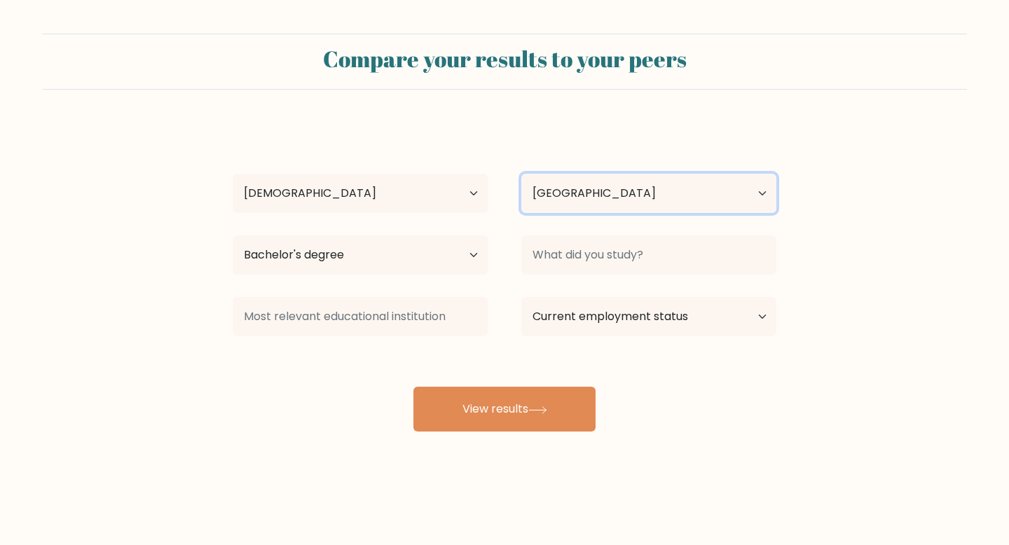
click at [615, 197] on select "Country Afghanistan Albania Algeria American Samoa Andorra Angola Anguilla Anta…" at bounding box center [648, 193] width 255 height 39
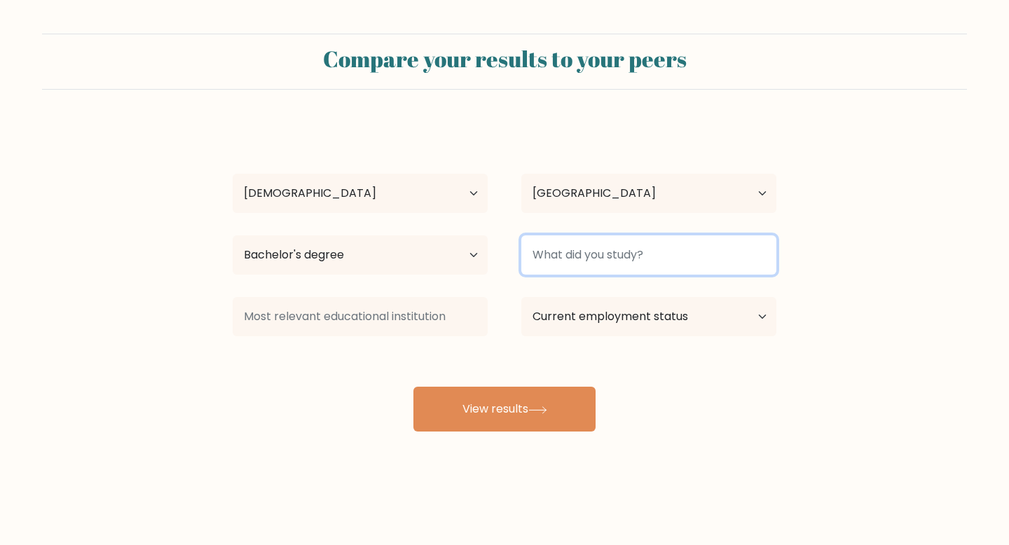
click at [630, 259] on input at bounding box center [648, 254] width 255 height 39
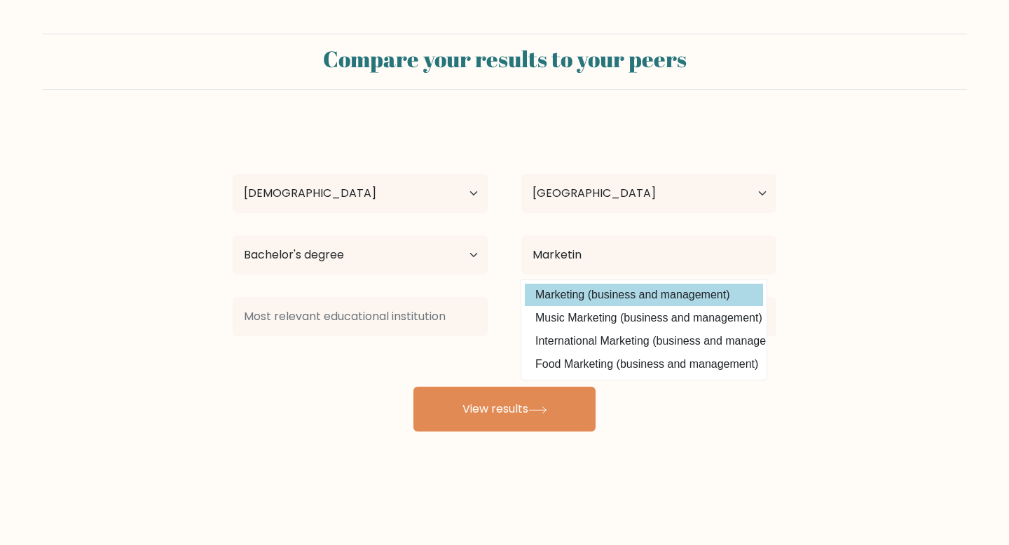
click at [636, 306] on option "Marketing (business and management)" at bounding box center [644, 295] width 238 height 22
type input "Marketing"
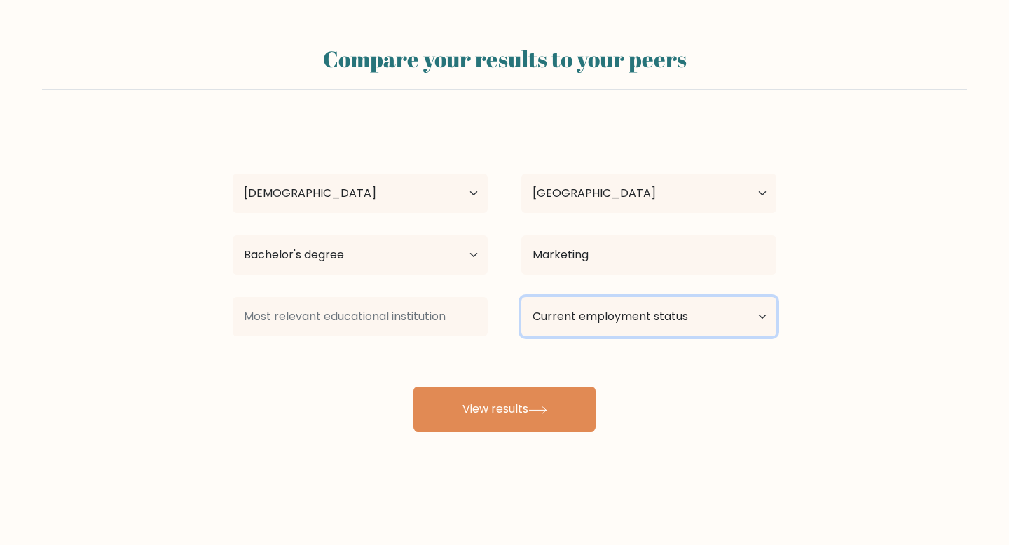
click at [641, 325] on select "Current employment status Employed Student Retired Other / prefer not to answer" at bounding box center [648, 316] width 255 height 39
select select "employed"
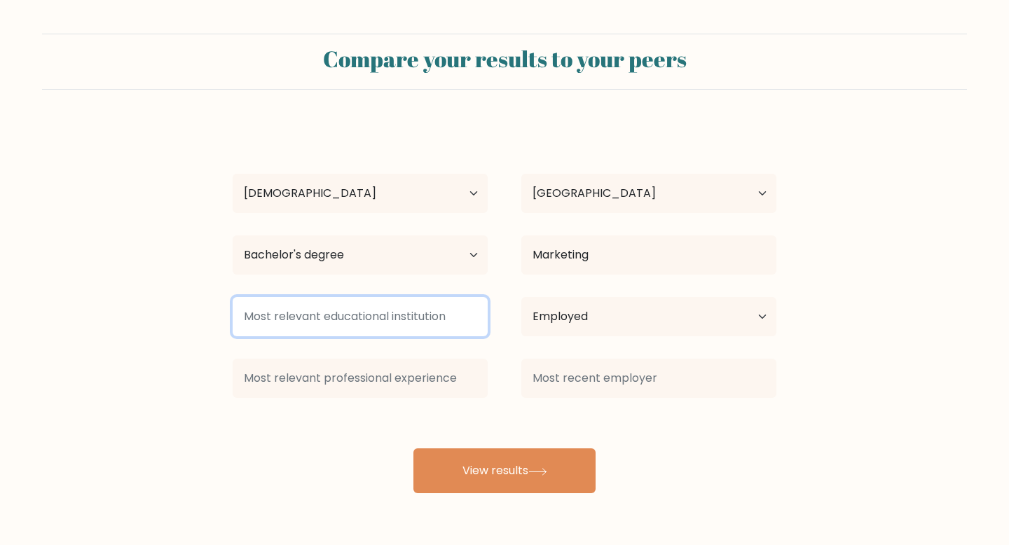
click at [407, 310] on input at bounding box center [360, 316] width 255 height 39
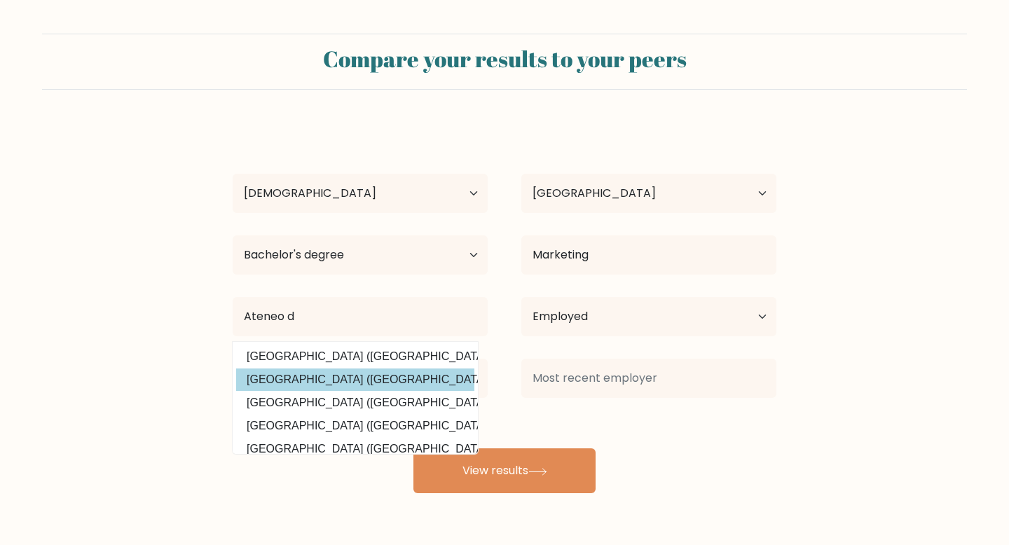
click at [439, 374] on option "Ateneo de Davao University (Philippines)" at bounding box center [355, 380] width 238 height 22
type input "[GEOGRAPHIC_DATA]"
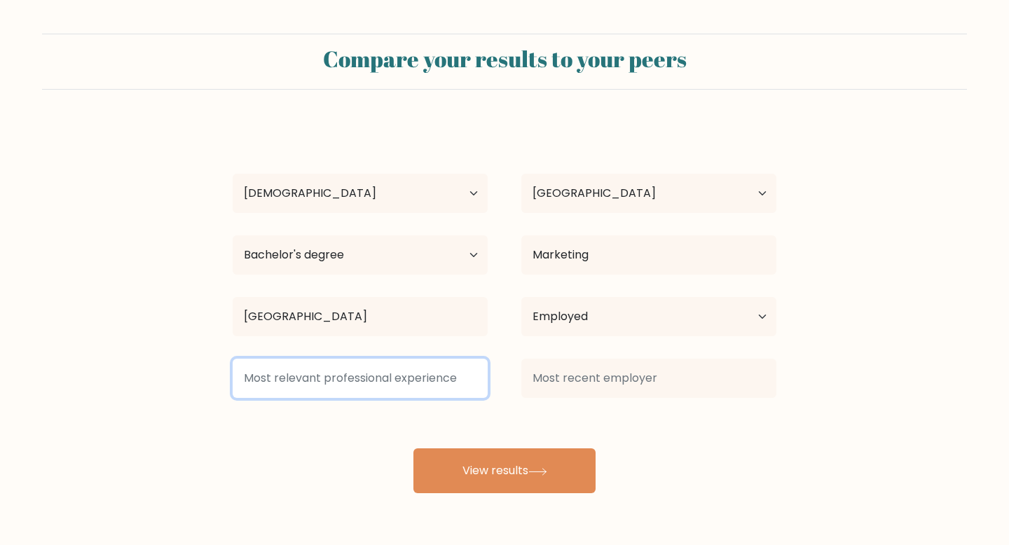
click at [408, 374] on input at bounding box center [360, 378] width 255 height 39
type input "a"
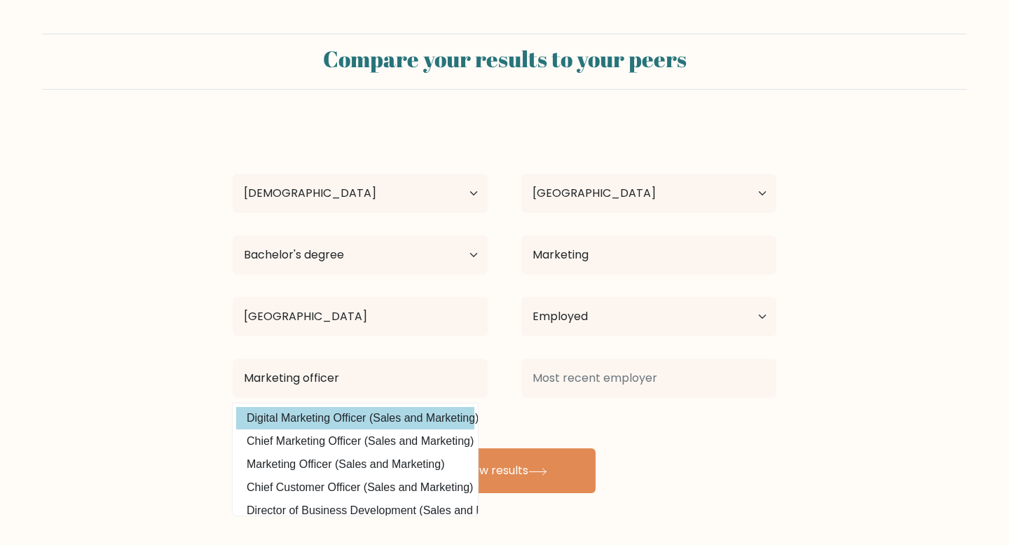
click at [369, 410] on option "Digital Marketing Officer (Sales and Marketing)" at bounding box center [355, 418] width 238 height 22
type input "Digital Marketing Officer"
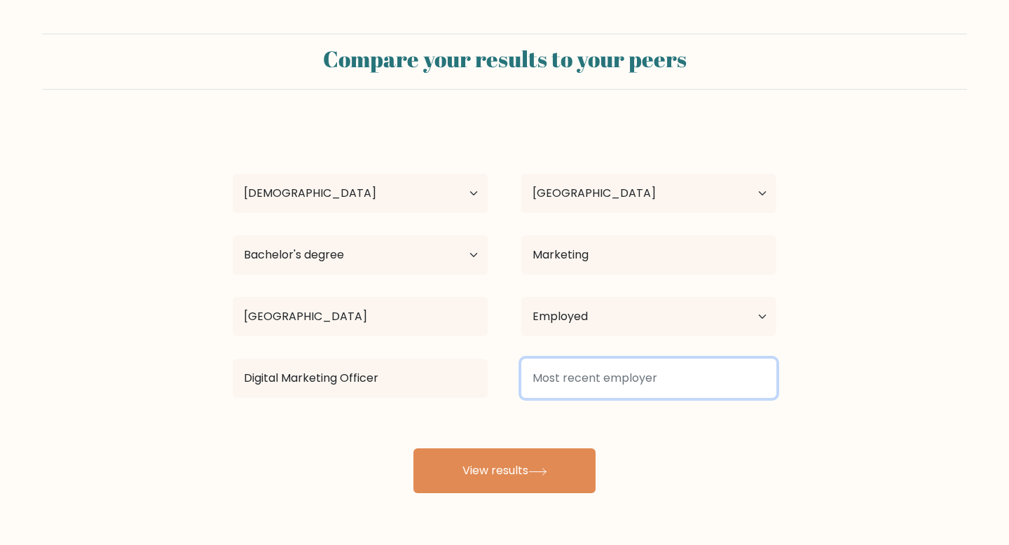
click at [556, 378] on input at bounding box center [648, 378] width 255 height 39
type input "P"
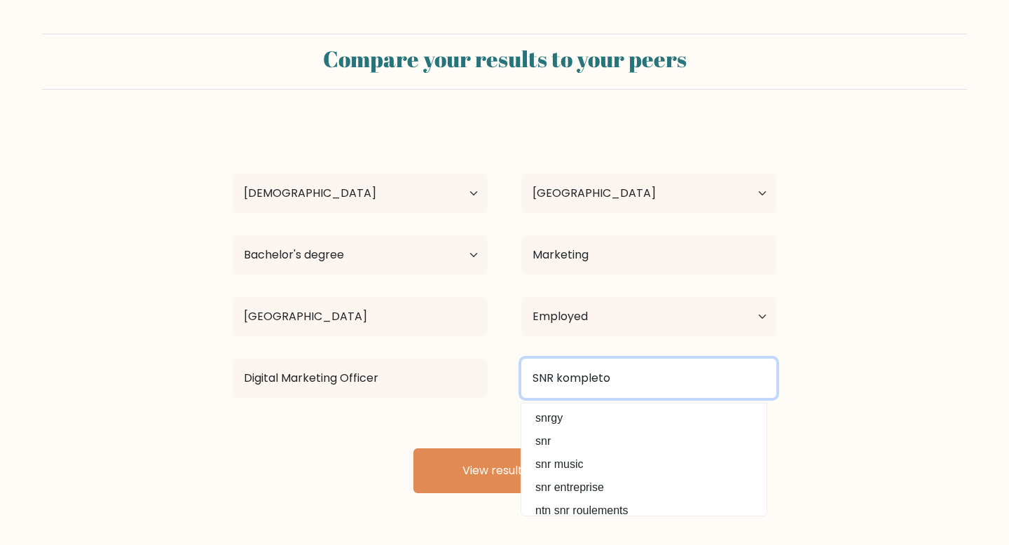
type input "SNR kompleto"
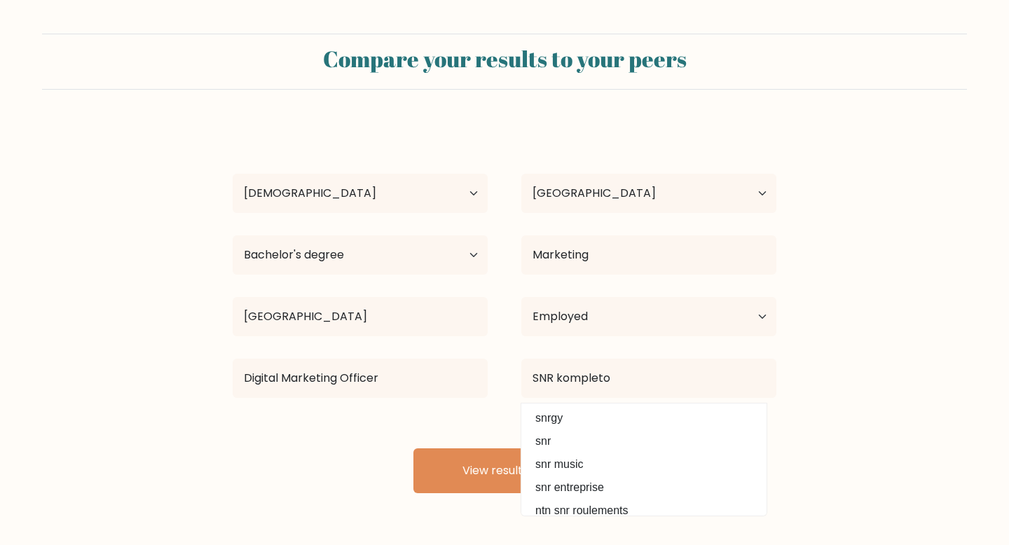
click at [418, 434] on div "Dominique Navarro Age Under 18 years old 18-24 years old 25-34 years old 35-44 …" at bounding box center [504, 308] width 561 height 370
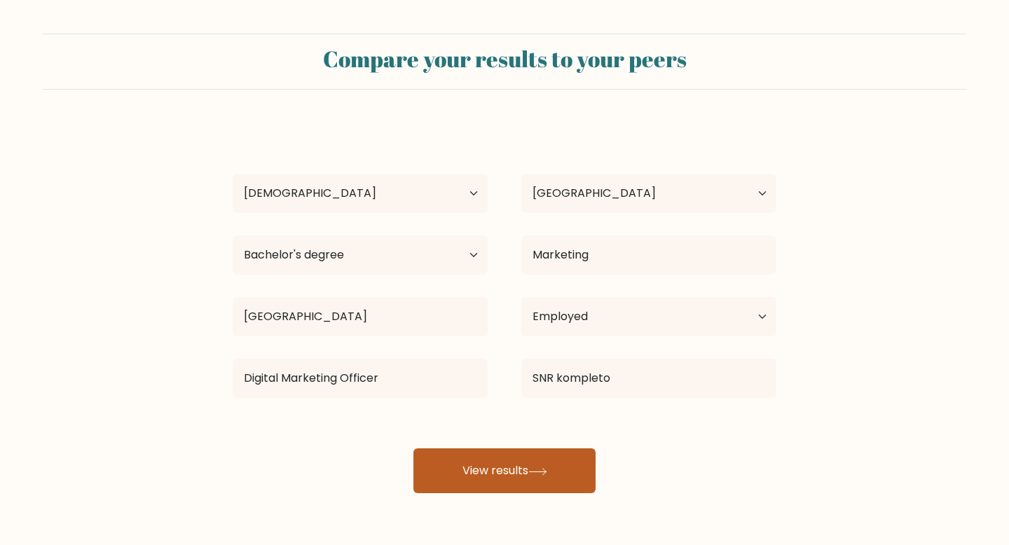
click at [479, 462] on button "View results" at bounding box center [504, 470] width 182 height 45
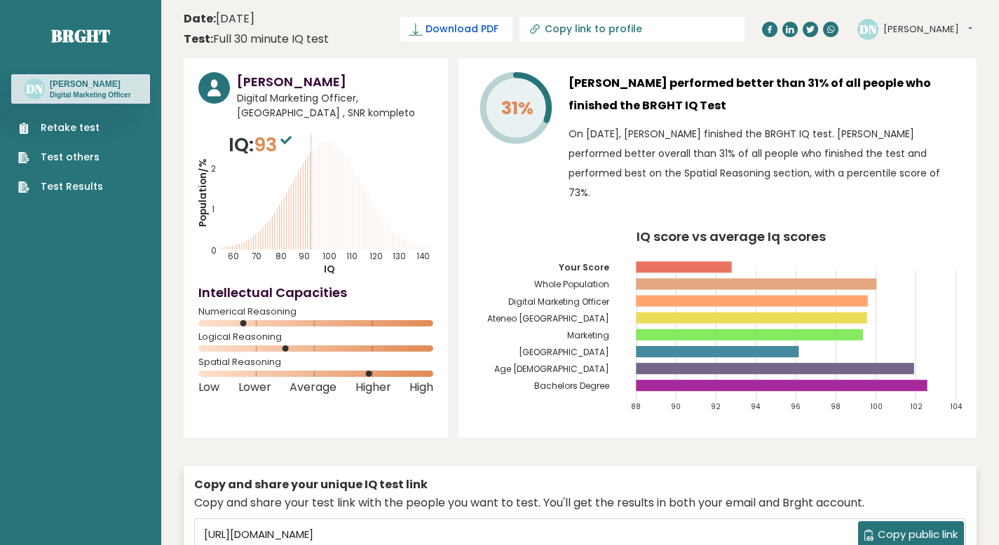
click at [498, 35] on span "Download PDF" at bounding box center [461, 29] width 73 height 15
